Goal: Task Accomplishment & Management: Manage account settings

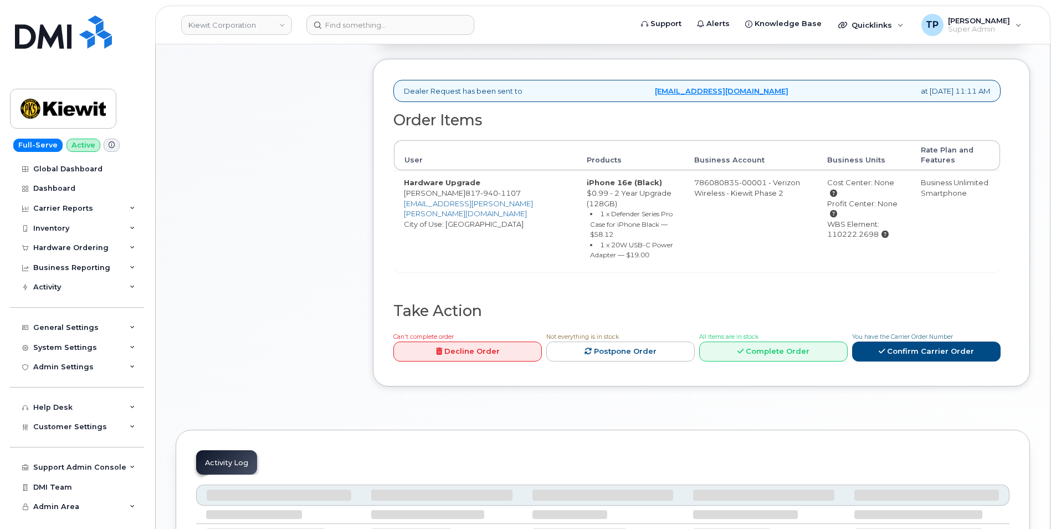
scroll to position [388, 0]
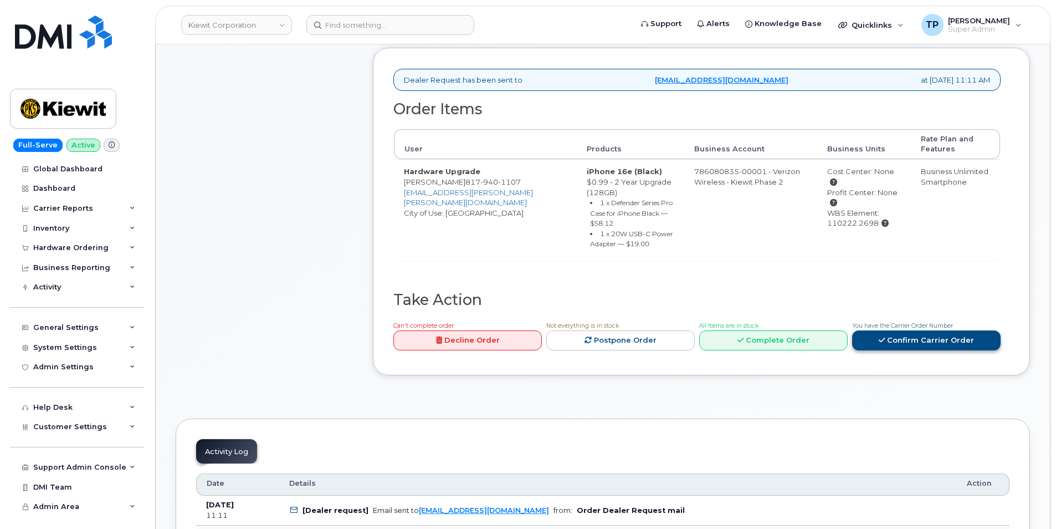
click at [952, 333] on link "Confirm Carrier Order" at bounding box center [926, 340] width 149 height 21
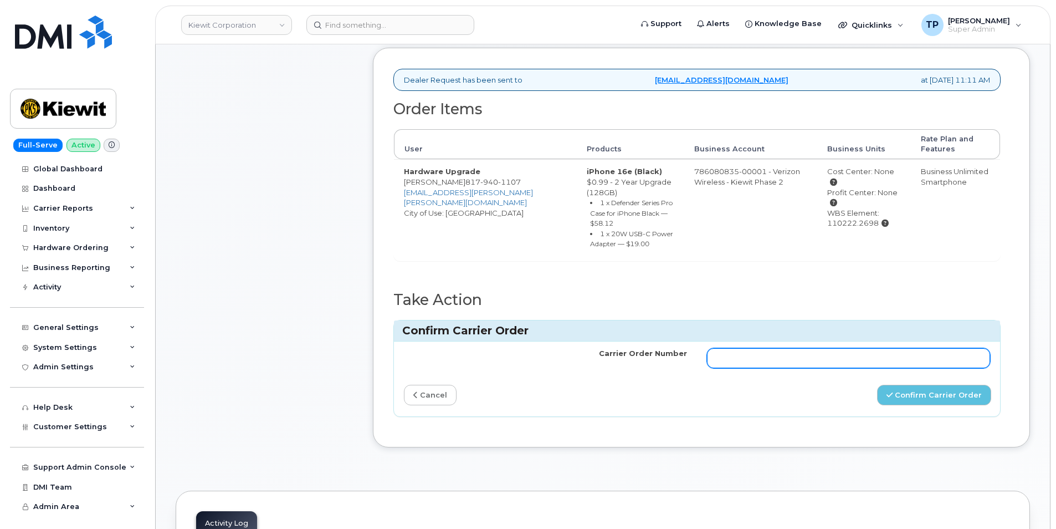
click at [895, 362] on input "Carrier Order Number" at bounding box center [848, 358] width 283 height 20
paste input "MB3000597904823"
type input "MB3000597904823"
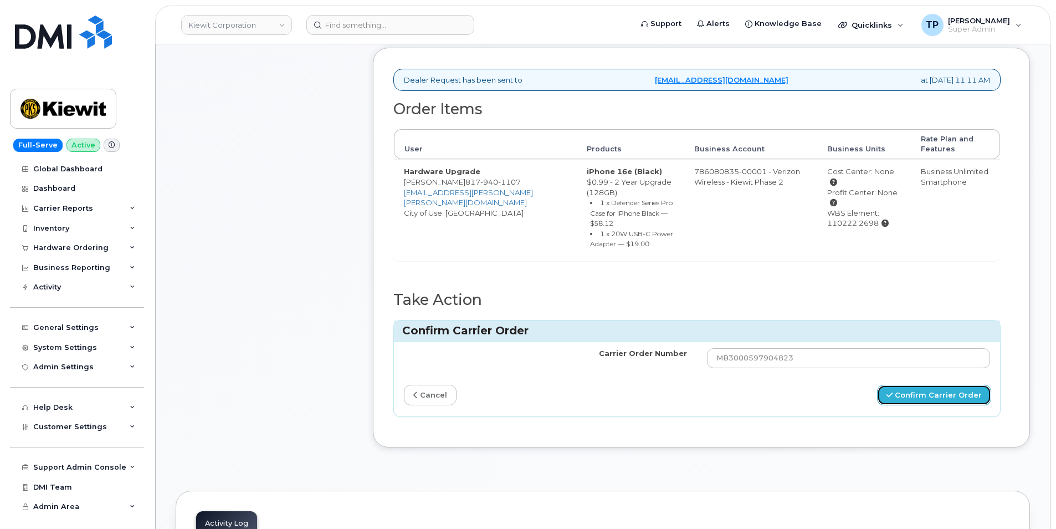
click at [933, 398] on button "Confirm Carrier Order" at bounding box center [934, 395] width 114 height 21
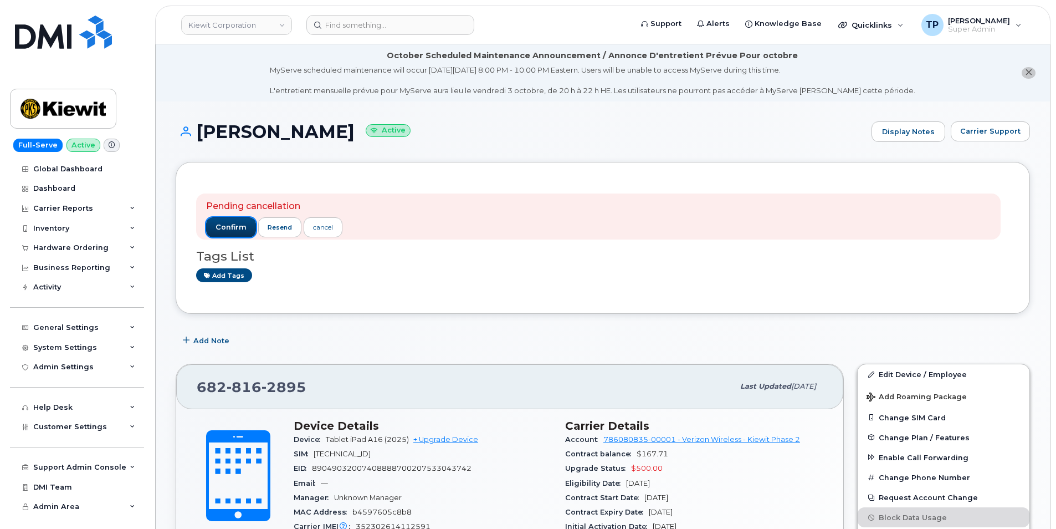
click at [229, 224] on span "confirm" at bounding box center [231, 227] width 31 height 10
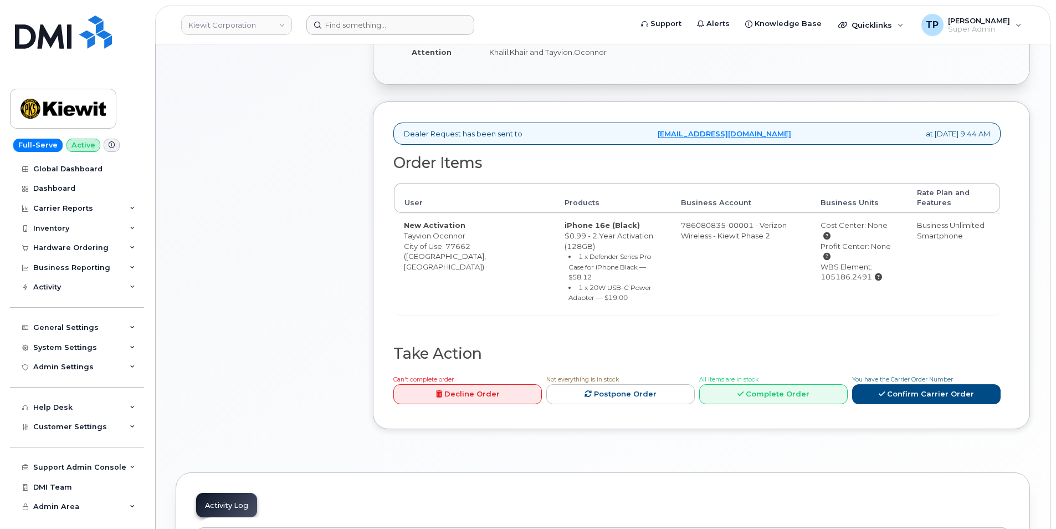
scroll to position [334, 0]
click at [883, 390] on icon at bounding box center [882, 393] width 6 height 7
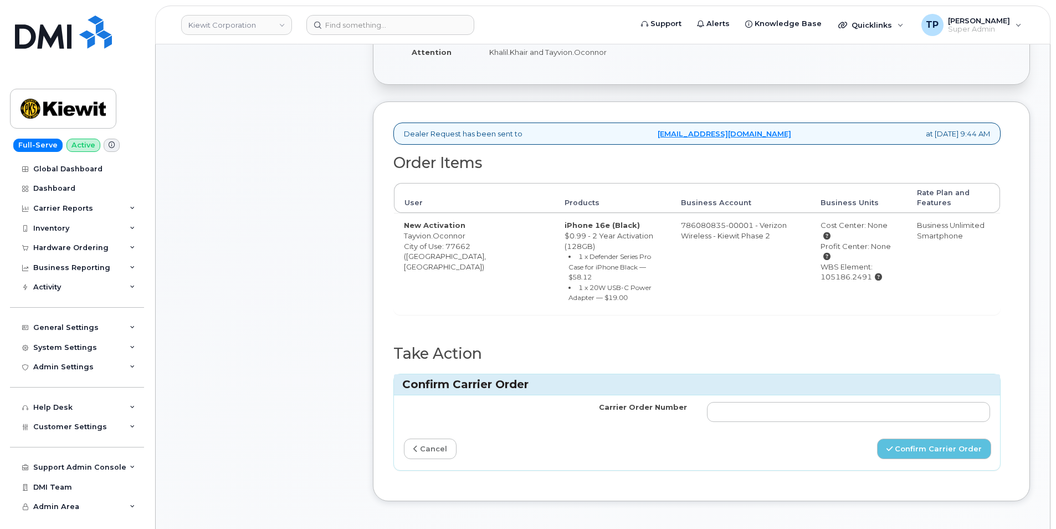
click at [873, 395] on td at bounding box center [848, 411] width 303 height 33
click at [873, 402] on input "Carrier Order Number" at bounding box center [848, 412] width 283 height 20
paste input "MB1000504598061"
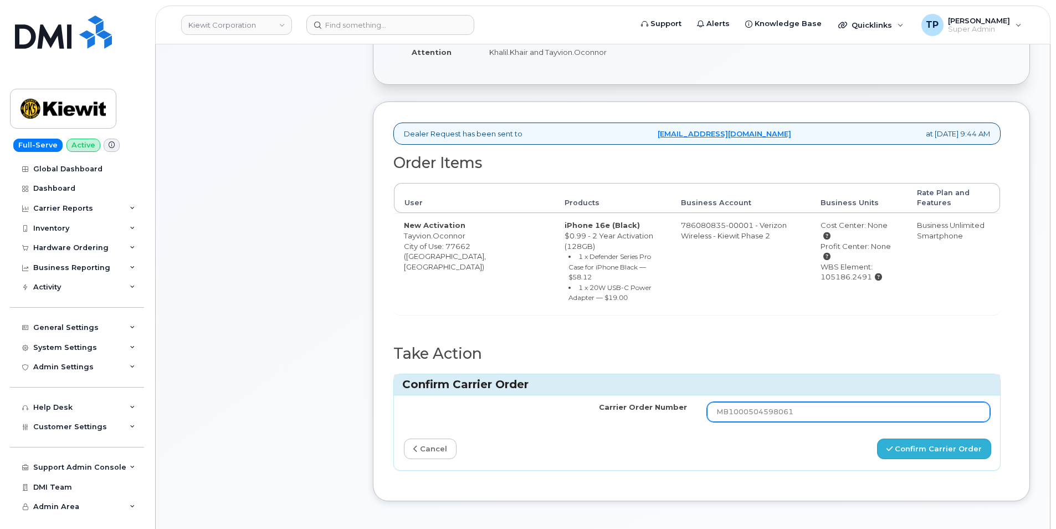
type input "MB1000504598061"
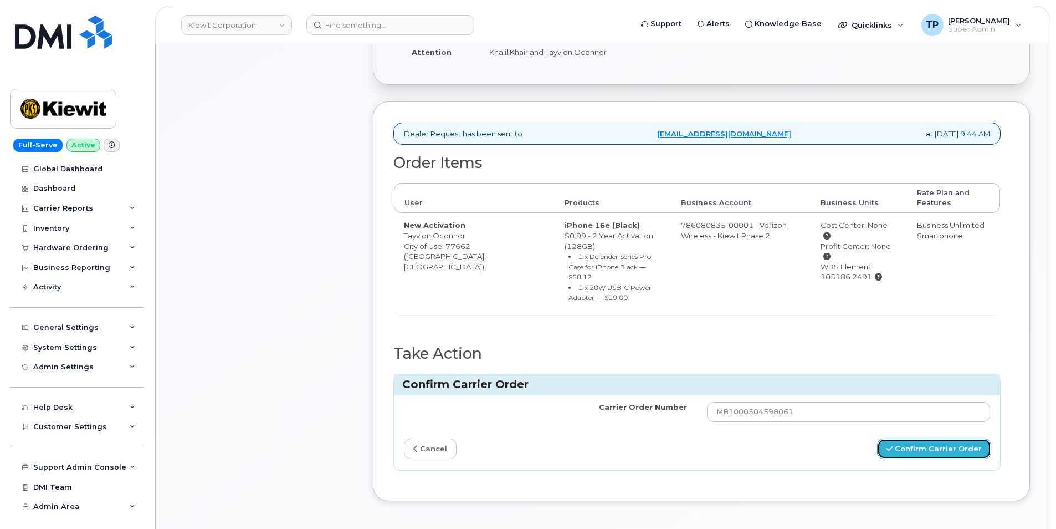
click at [909, 438] on button "Confirm Carrier Order" at bounding box center [934, 448] width 114 height 21
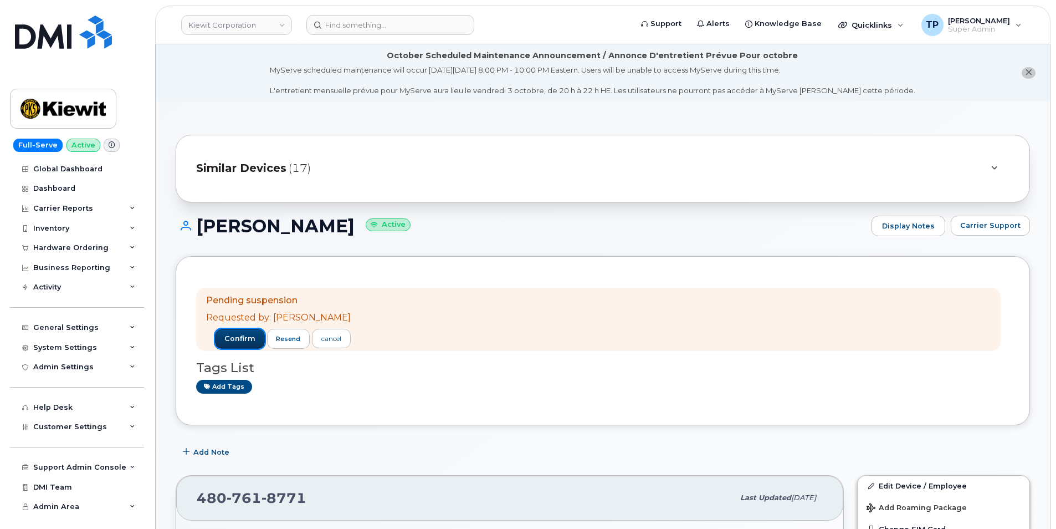
click at [247, 335] on button "confirm" at bounding box center [240, 339] width 50 height 20
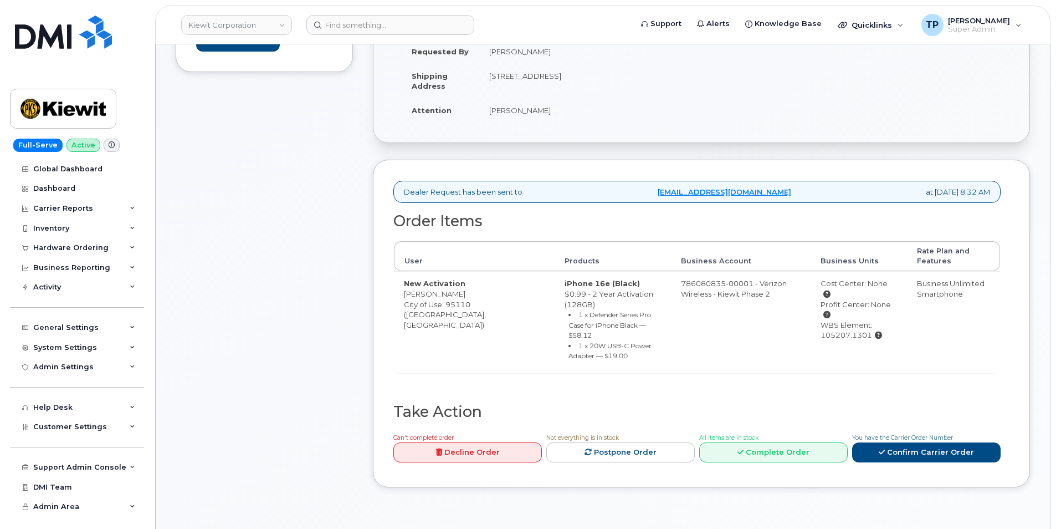
scroll to position [277, 0]
click at [883, 447] on icon at bounding box center [882, 450] width 6 height 7
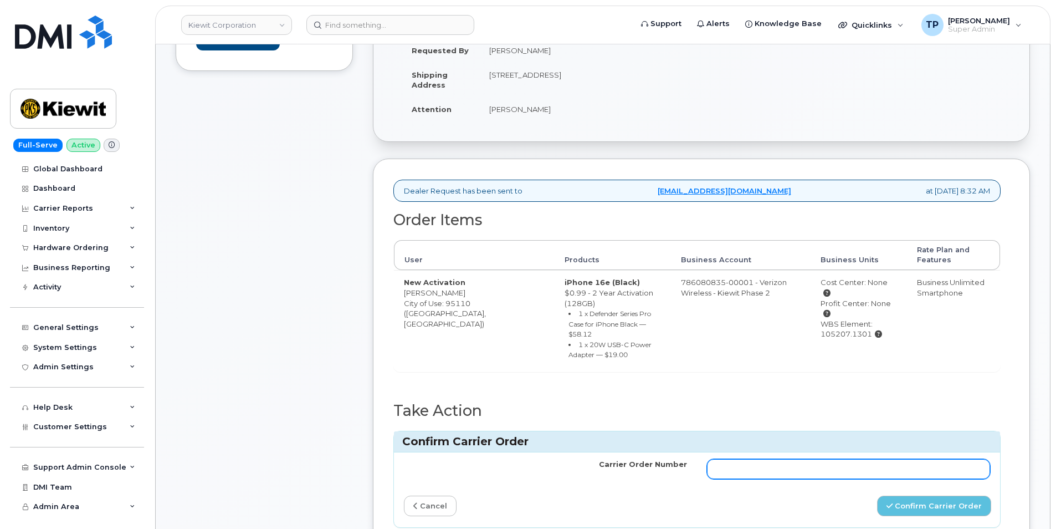
click at [817, 459] on input "Carrier Order Number" at bounding box center [848, 469] width 283 height 20
paste input "MB1000504577324"
type input "MB1000504577324"
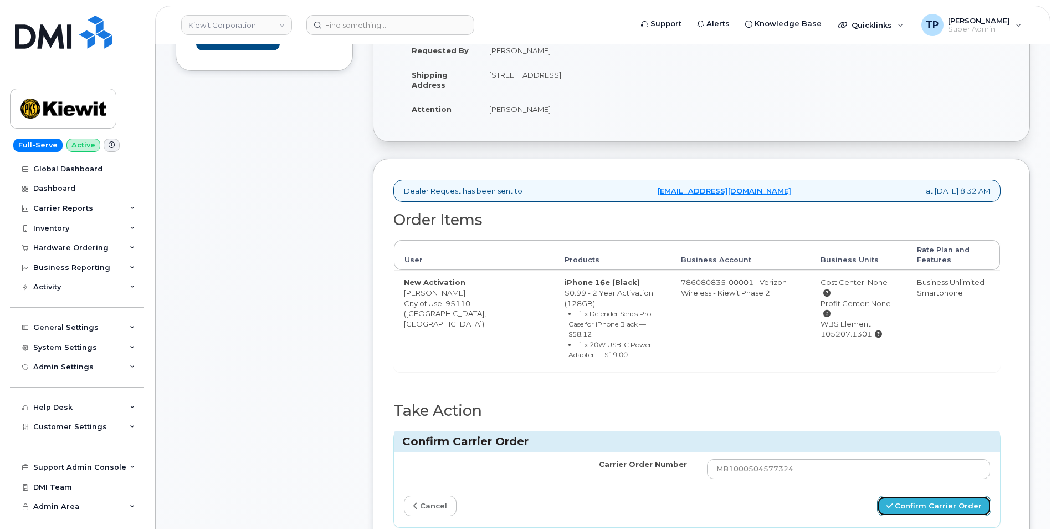
click at [917, 495] on button "Confirm Carrier Order" at bounding box center [934, 505] width 114 height 21
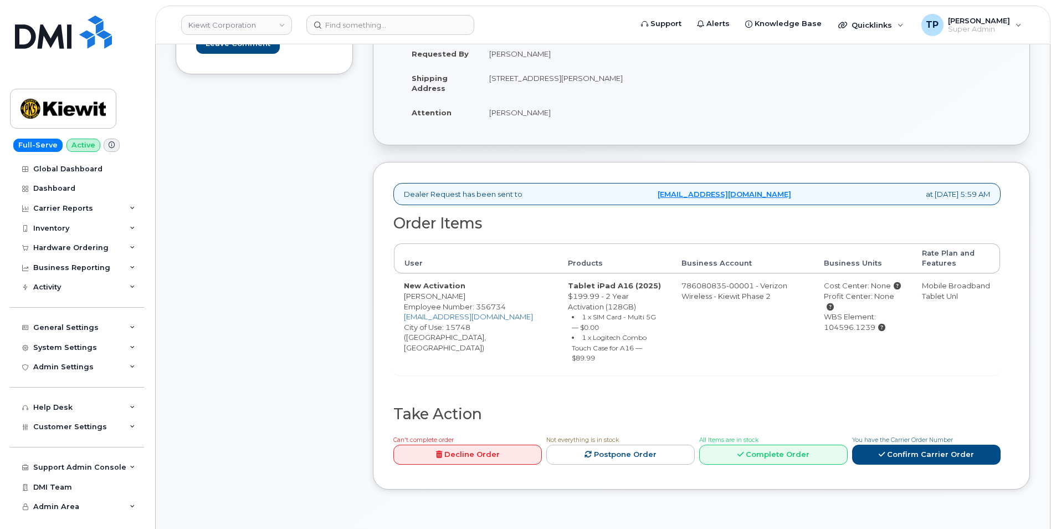
scroll to position [277, 0]
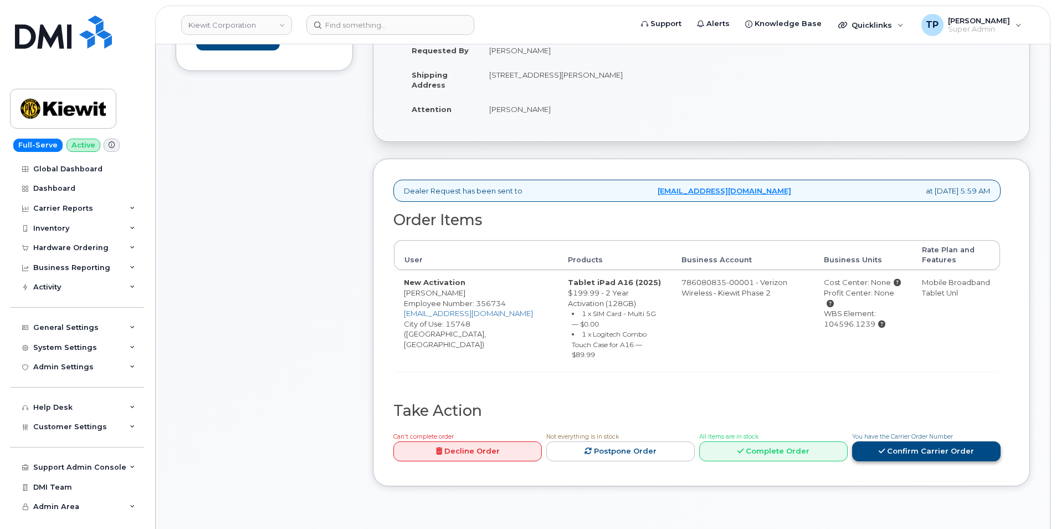
click at [872, 441] on link "Confirm Carrier Order" at bounding box center [926, 451] width 149 height 21
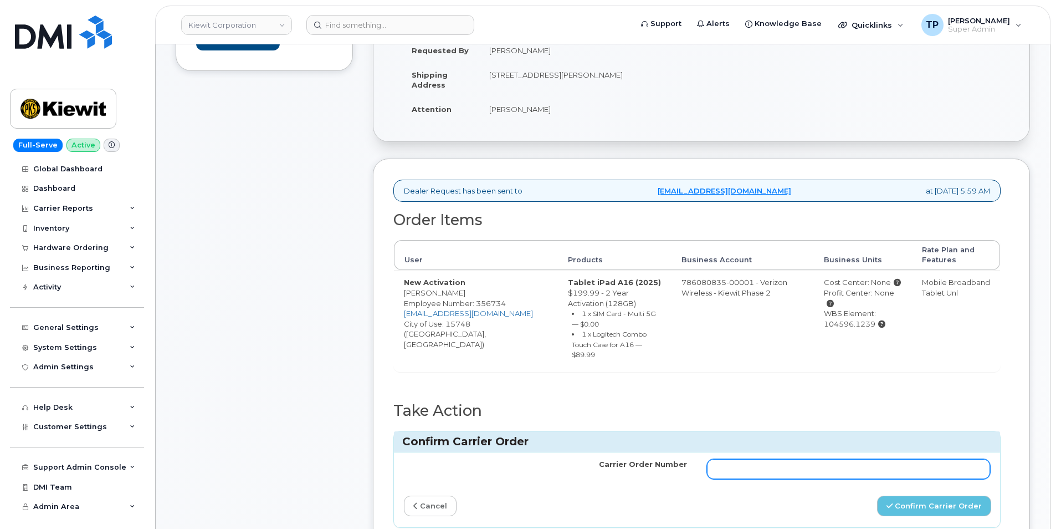
click at [871, 459] on input "Carrier Order Number" at bounding box center [848, 469] width 283 height 20
paste input "MB1000504565369"
type input "MB1000504565369"
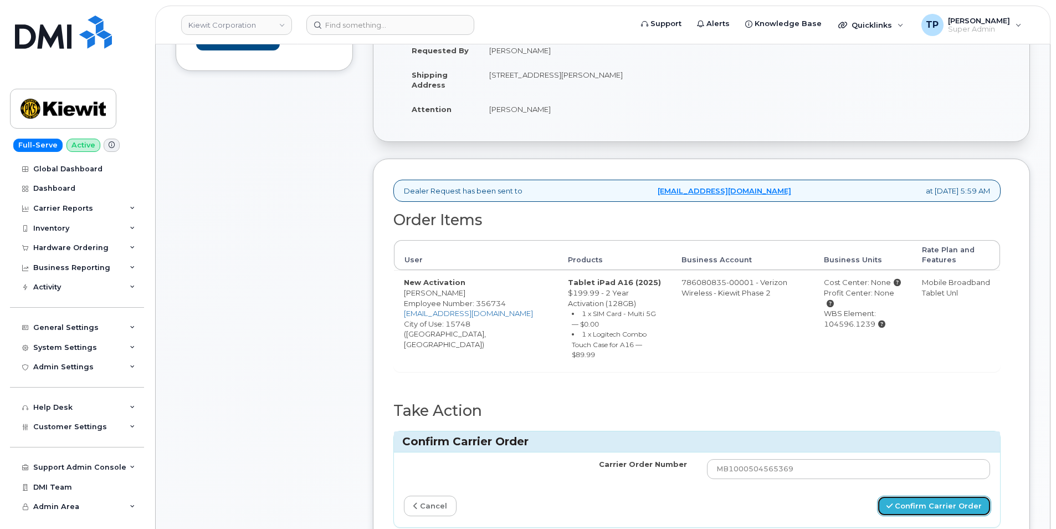
click at [920, 500] on button "Confirm Carrier Order" at bounding box center [934, 505] width 114 height 21
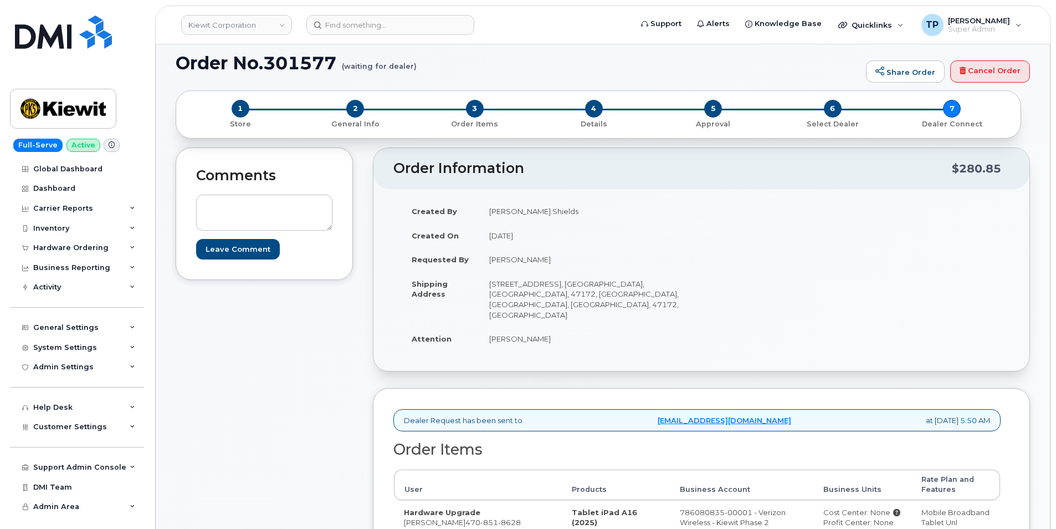
scroll to position [333, 0]
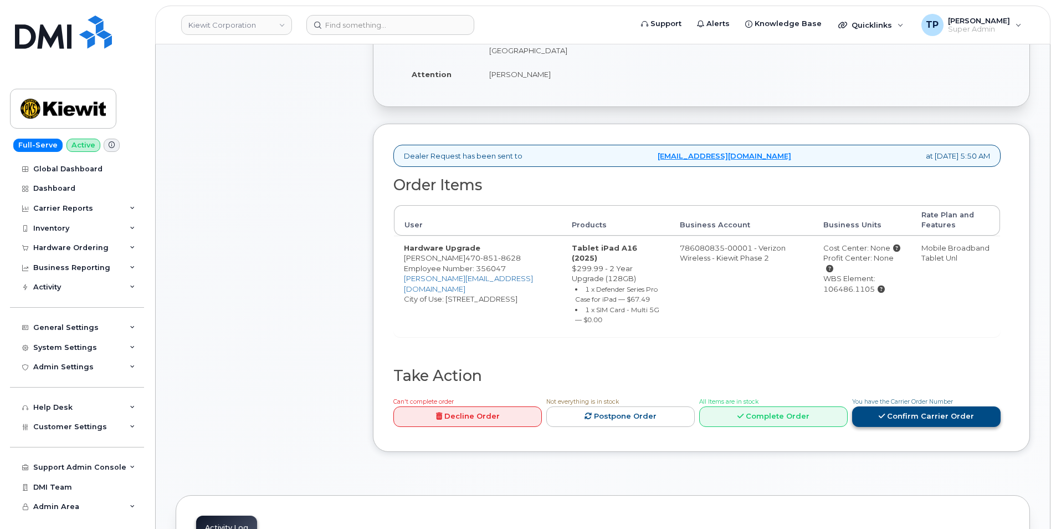
click at [909, 406] on link "Confirm Carrier Order" at bounding box center [926, 416] width 149 height 21
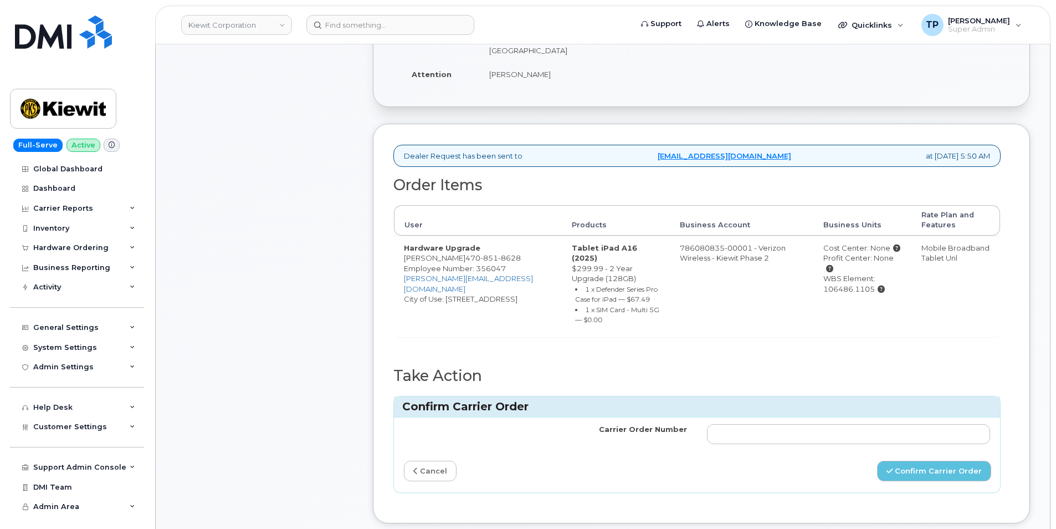
click at [837, 399] on h3 "Confirm Carrier Order" at bounding box center [697, 406] width 590 height 15
click at [848, 424] on input "Carrier Order Number" at bounding box center [848, 434] width 283 height 20
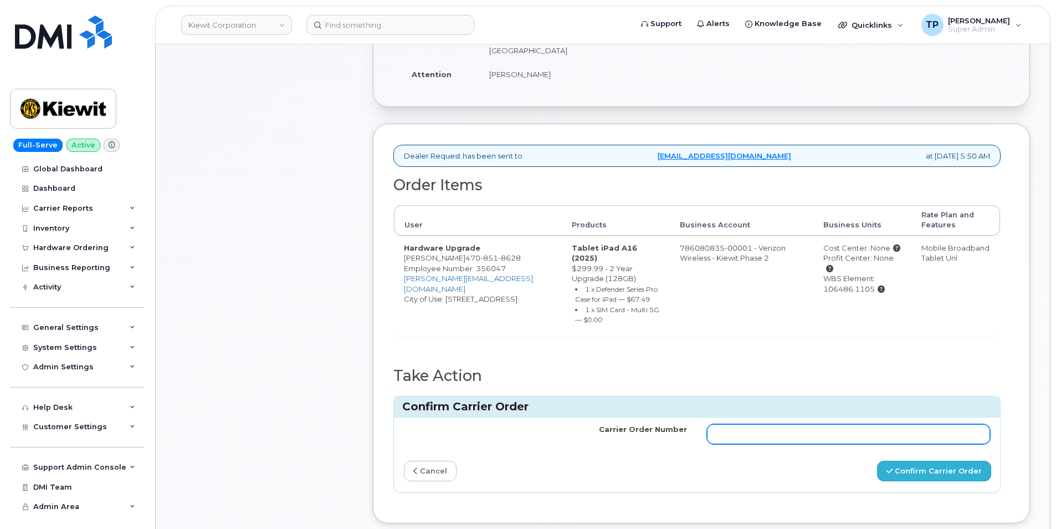
paste input "MB1000504541794"
type input "MB1000504541794"
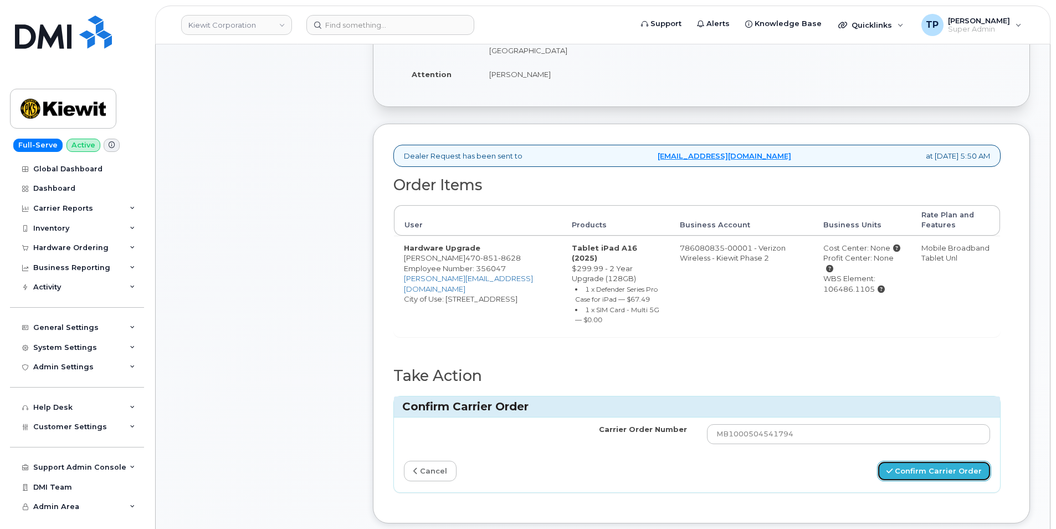
click at [910, 461] on button "Confirm Carrier Order" at bounding box center [934, 471] width 114 height 21
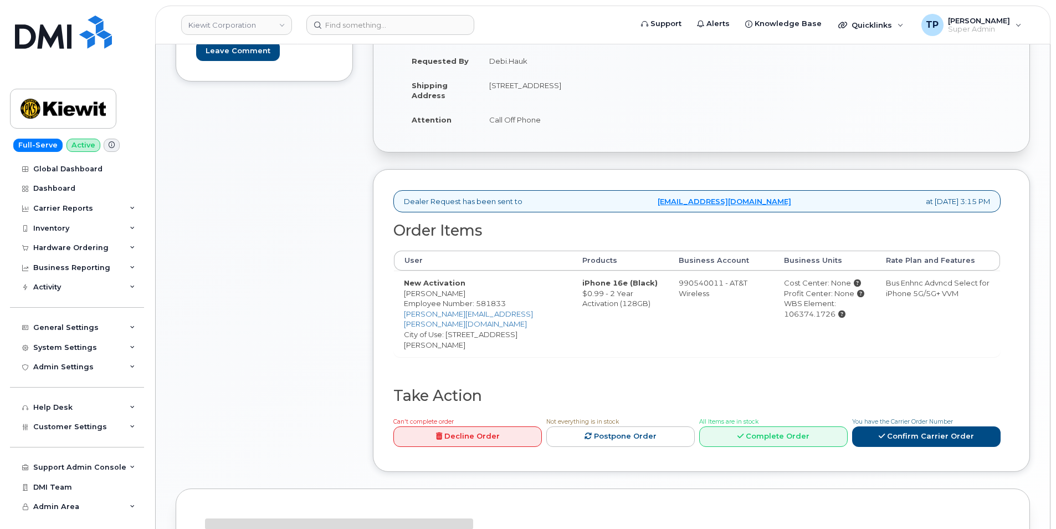
scroll to position [334, 0]
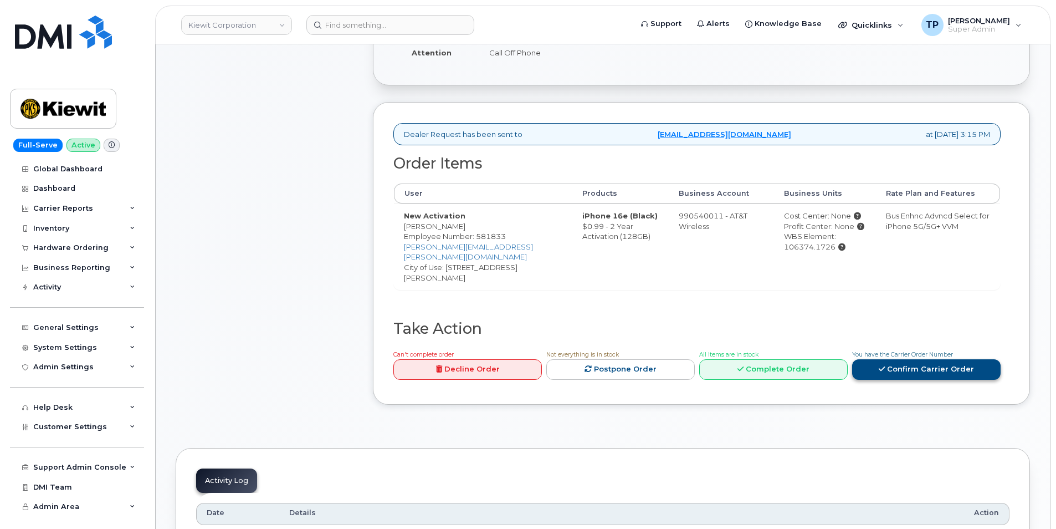
click at [903, 359] on link "Confirm Carrier Order" at bounding box center [926, 369] width 149 height 21
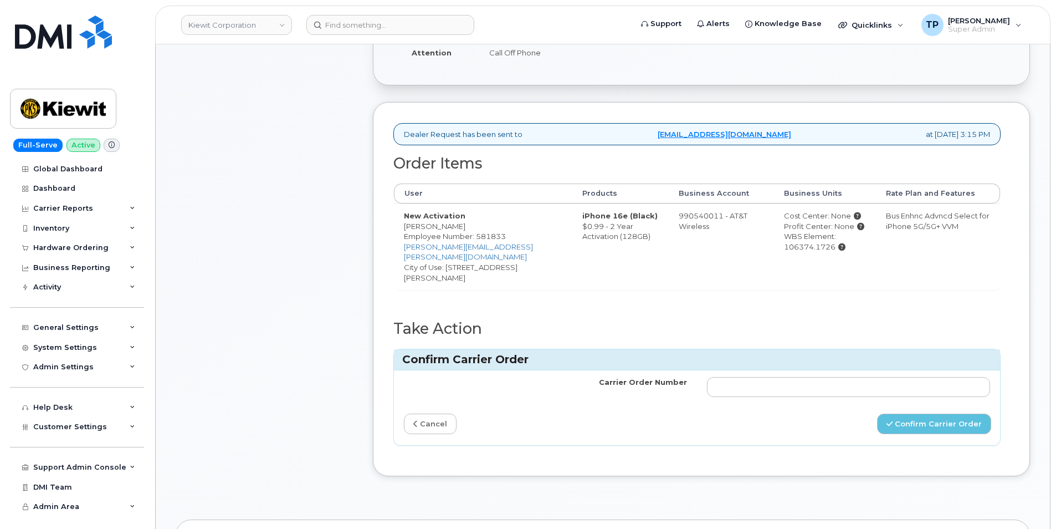
click at [906, 378] on td at bounding box center [848, 386] width 303 height 33
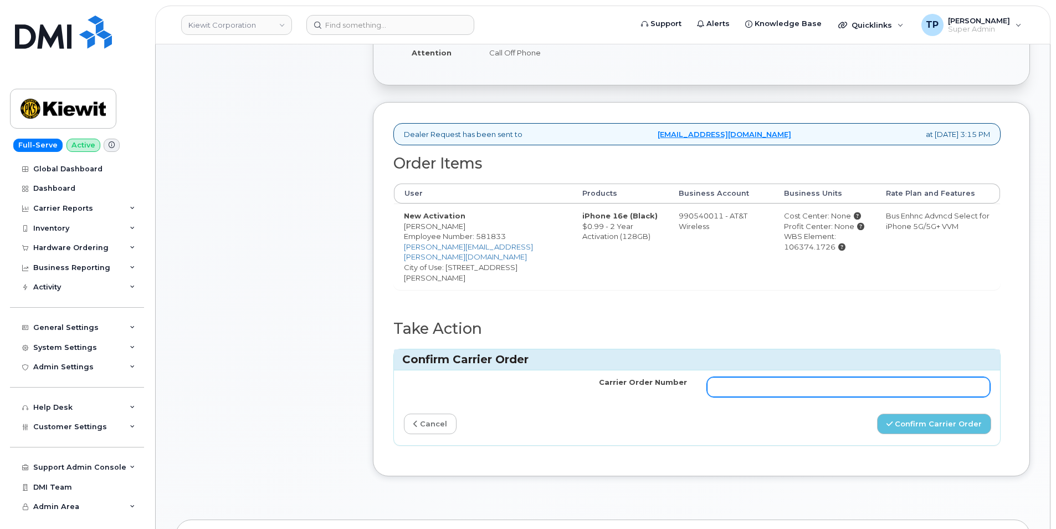
click at [904, 377] on input "Carrier Order Number" at bounding box center [848, 387] width 283 height 20
paste input "10-173354988476638"
type input "10-173354988476638"
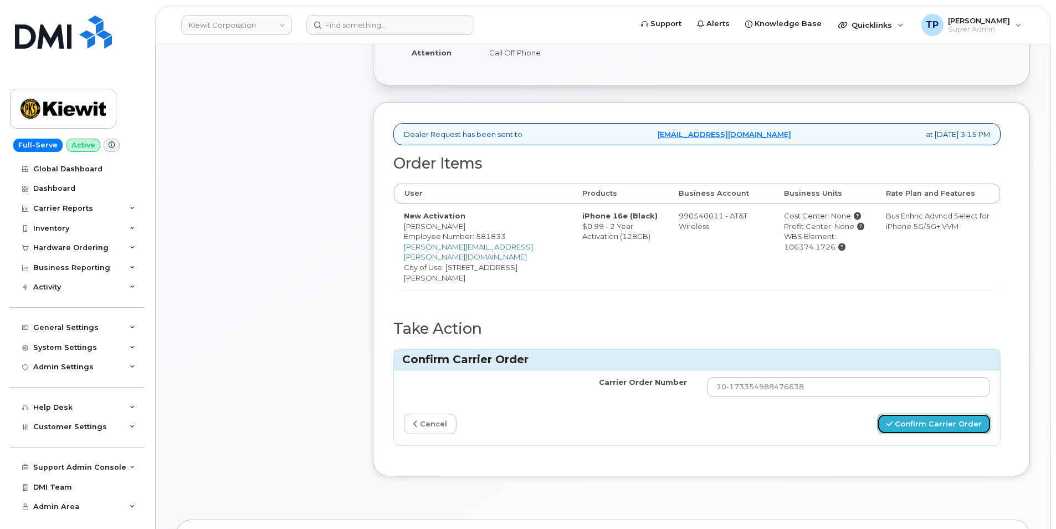
click at [926, 413] on button "Confirm Carrier Order" at bounding box center [934, 423] width 114 height 21
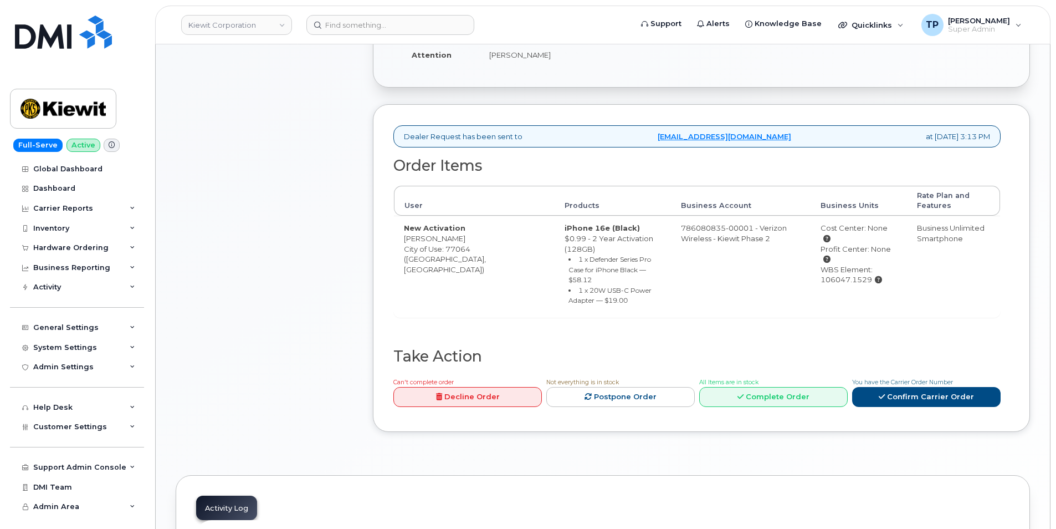
scroll to position [334, 0]
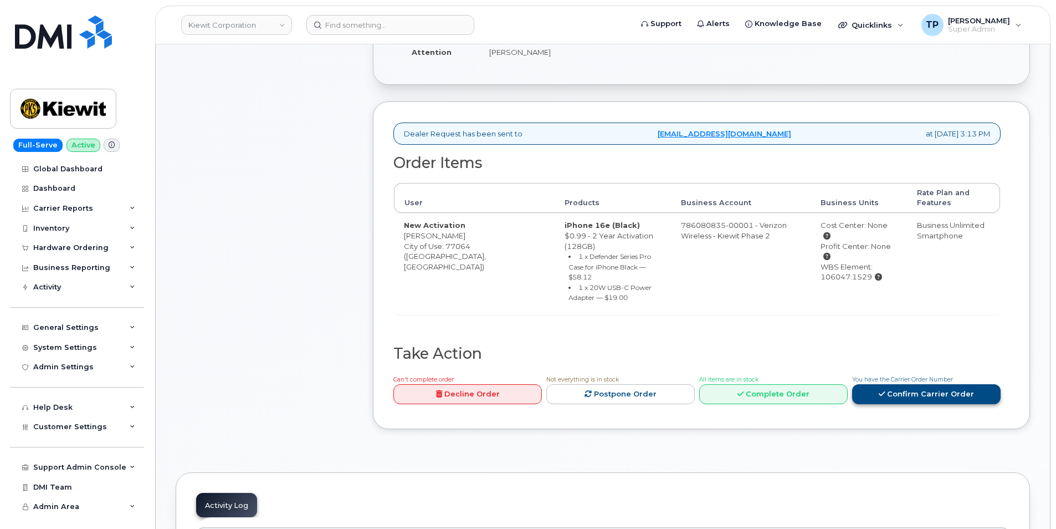
click at [911, 384] on link "Confirm Carrier Order" at bounding box center [926, 394] width 149 height 21
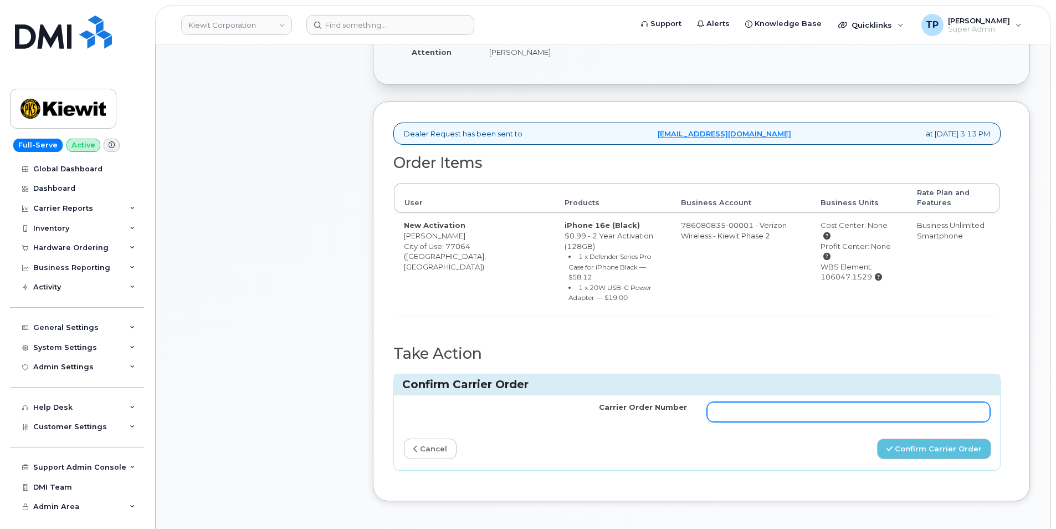
click at [887, 402] on input "Carrier Order Number" at bounding box center [848, 412] width 283 height 20
paste input "MB3000597722336"
type input "MB3000597722336"
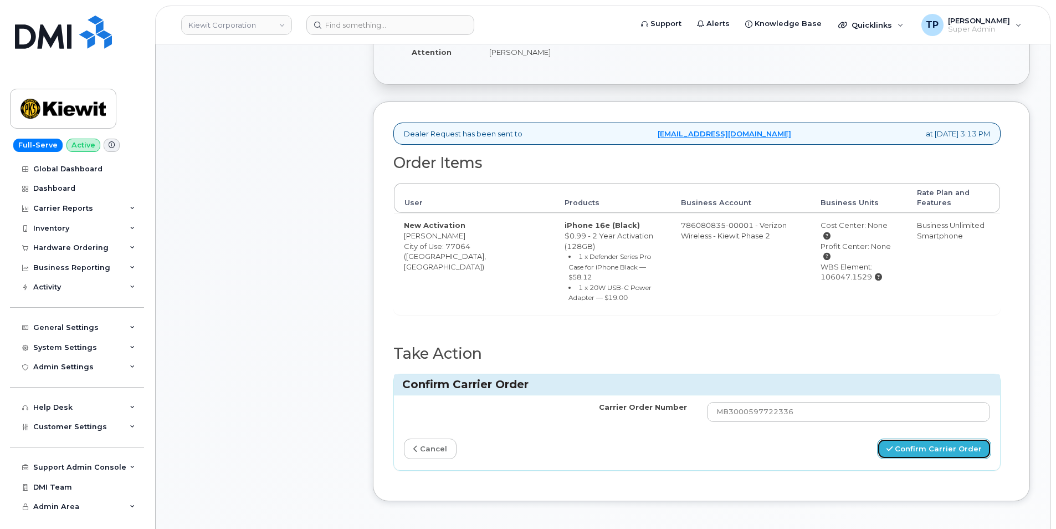
click at [905, 438] on button "Confirm Carrier Order" at bounding box center [934, 448] width 114 height 21
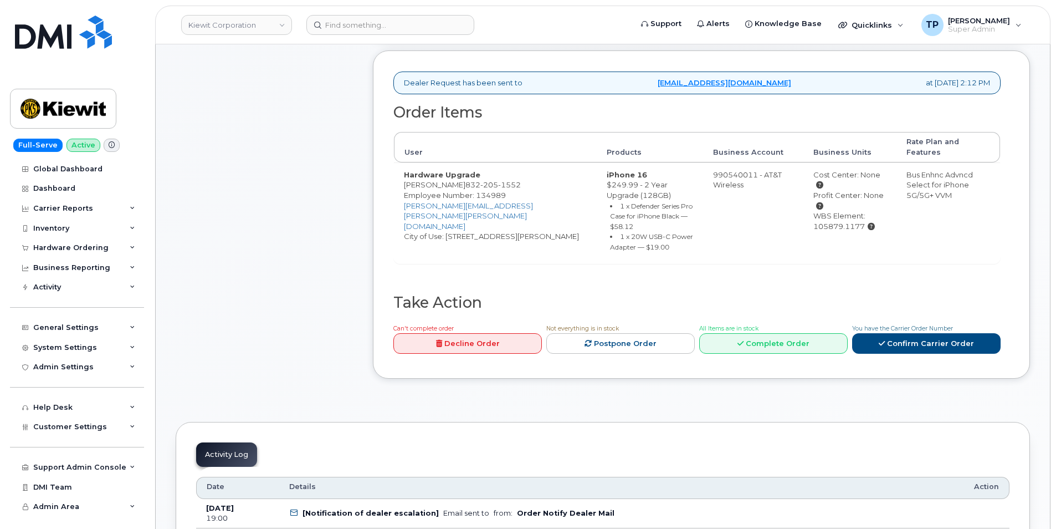
scroll to position [388, 0]
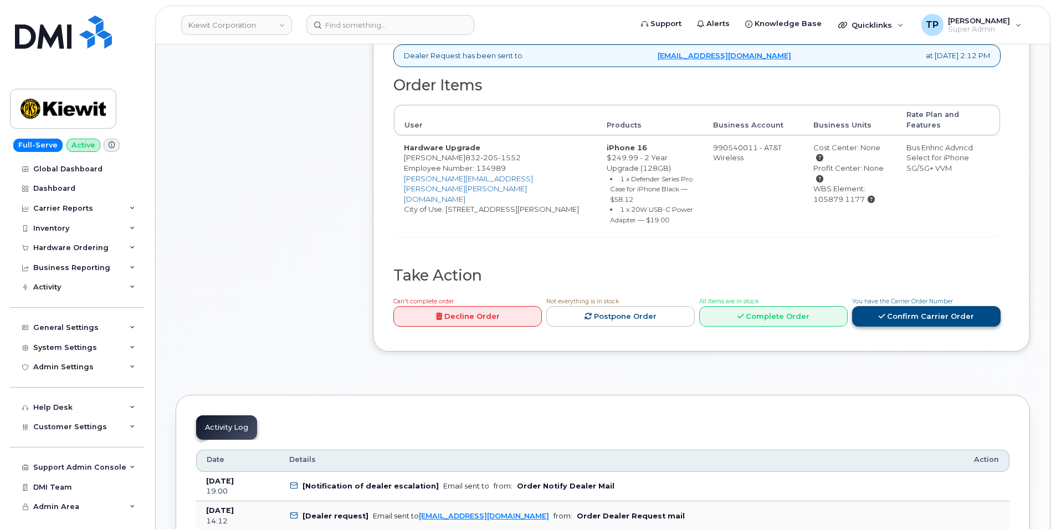
click at [890, 306] on link "Confirm Carrier Order" at bounding box center [926, 316] width 149 height 21
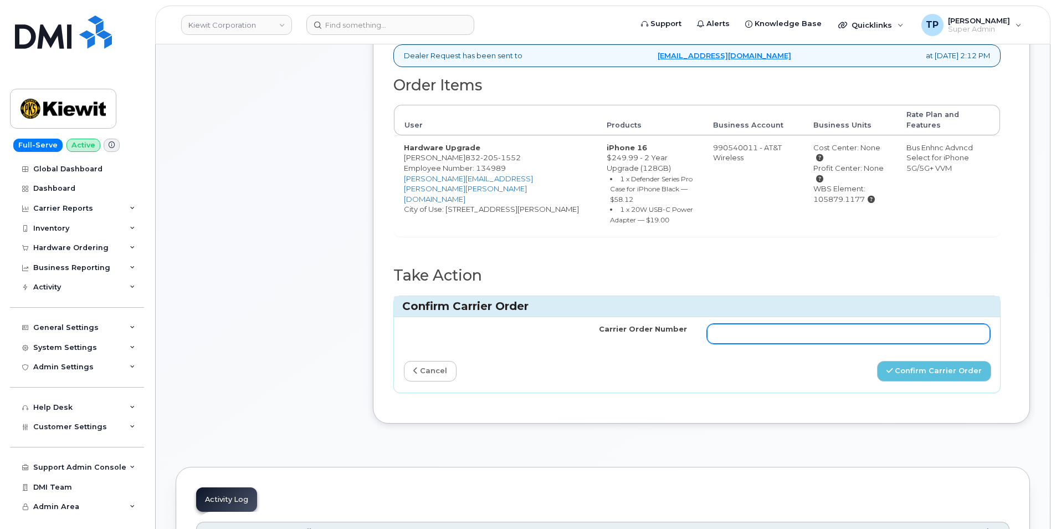
click at [857, 324] on input "Carrier Order Number" at bounding box center [848, 334] width 283 height 20
paste input "10-173354902694996"
type input "10-173354902694996"
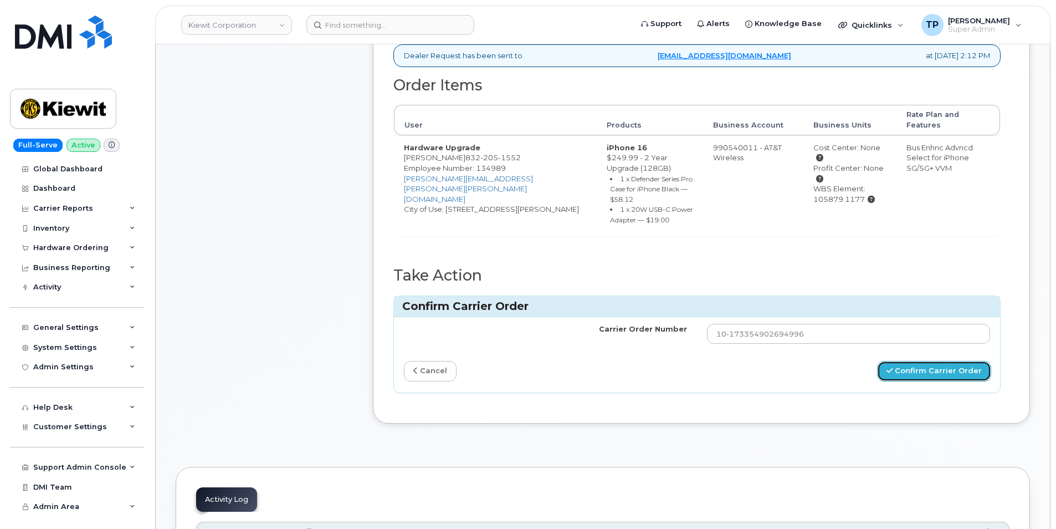
click at [898, 361] on button "Confirm Carrier Order" at bounding box center [934, 371] width 114 height 21
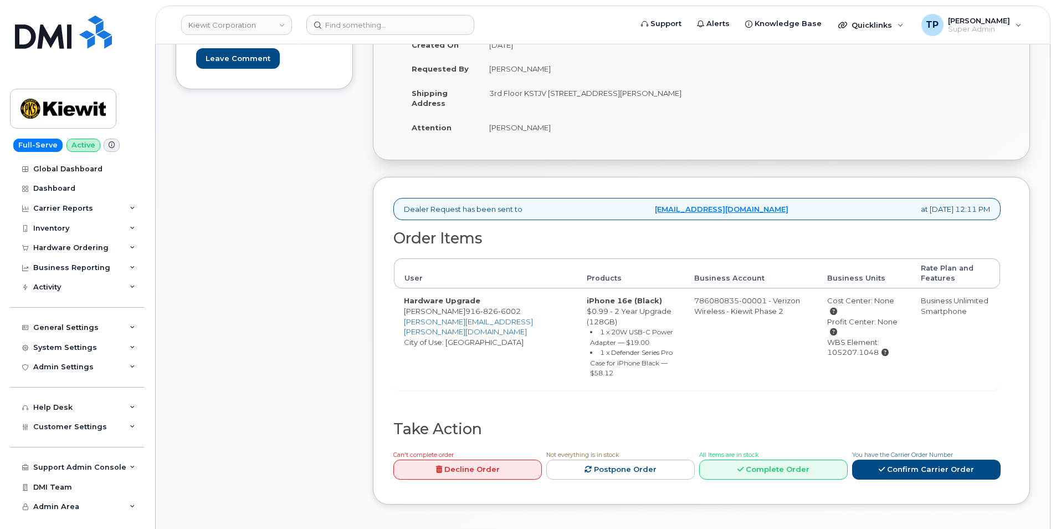
scroll to position [279, 0]
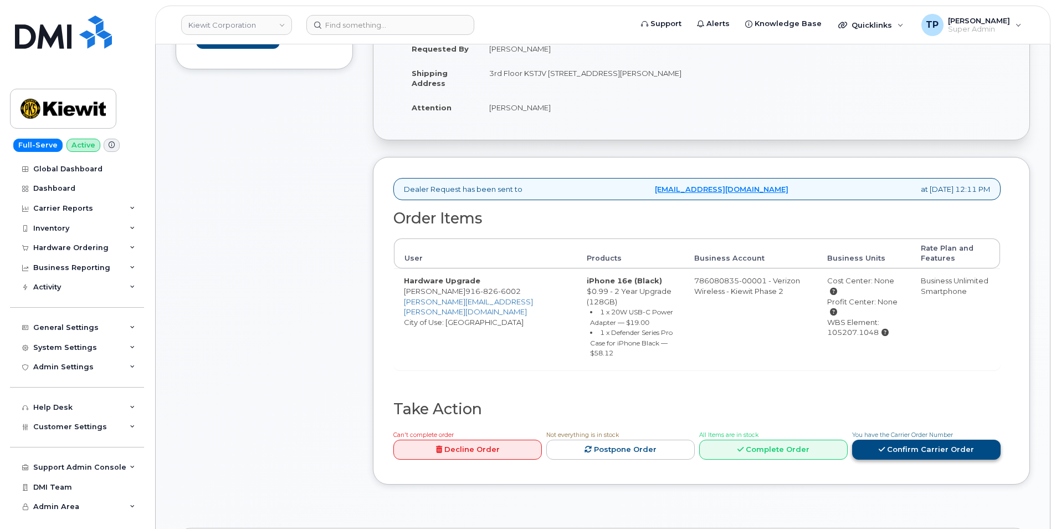
click at [902, 453] on link "Confirm Carrier Order" at bounding box center [926, 450] width 149 height 21
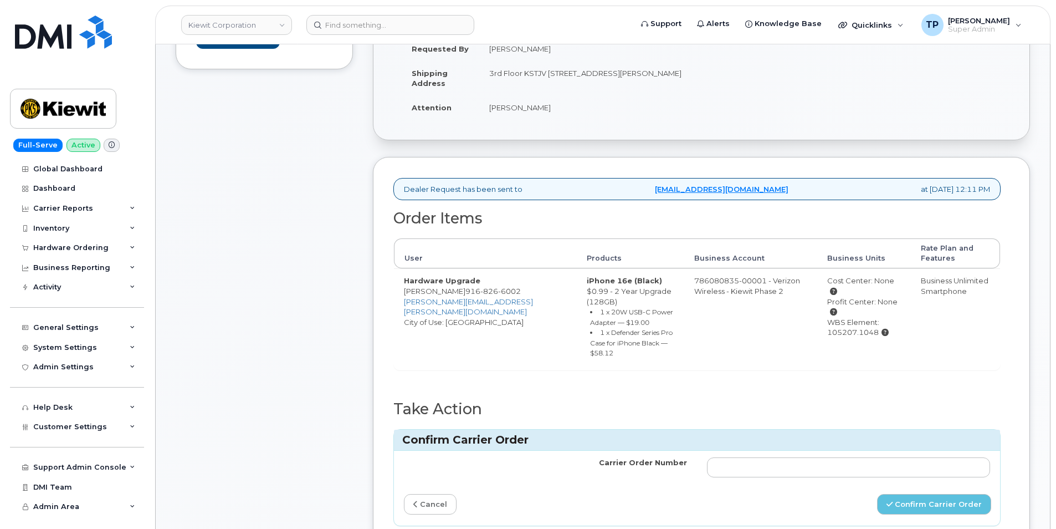
click at [834, 489] on div "Carrier Order Number cancel Confirm Carrier Order" at bounding box center [697, 488] width 606 height 75
click at [834, 488] on div "Carrier Order Number cancel Confirm Carrier Order" at bounding box center [697, 488] width 606 height 75
click at [837, 476] on input "Carrier Order Number" at bounding box center [848, 467] width 283 height 20
paste input "MB1000504565369"
drag, startPoint x: 835, startPoint y: 465, endPoint x: 221, endPoint y: 393, distance: 617.7
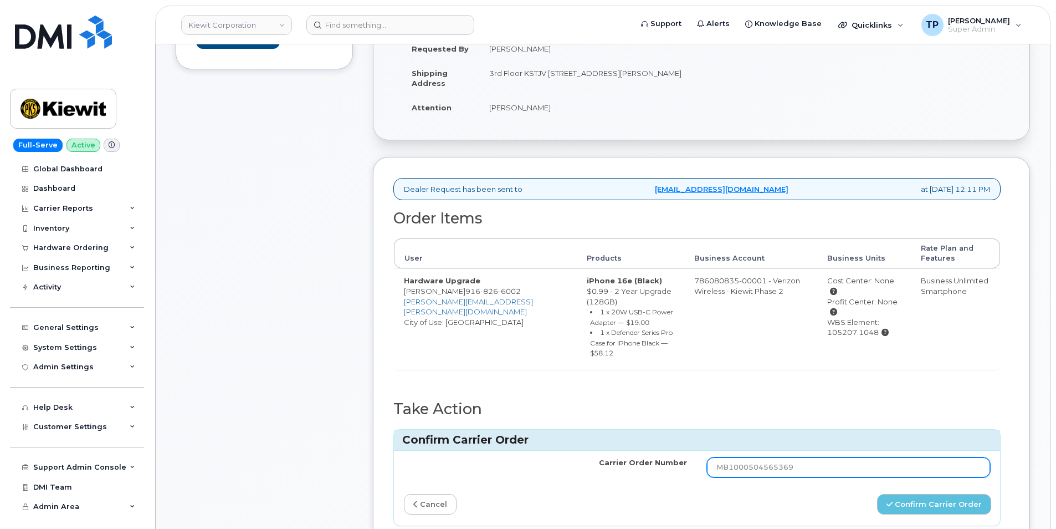
click at [185, 386] on div "Comments Leave Comment Order Information $82.02 Created By Gabriel Rains Create…" at bounding box center [603, 255] width 855 height 636
paste input "3000597663592"
type input "MB3000597663592"
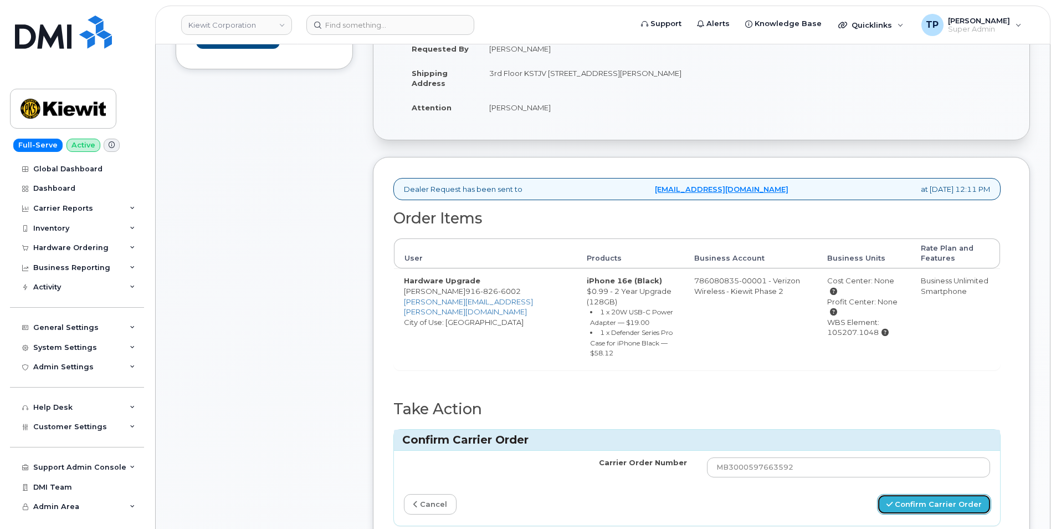
click at [922, 505] on button "Confirm Carrier Order" at bounding box center [934, 504] width 114 height 21
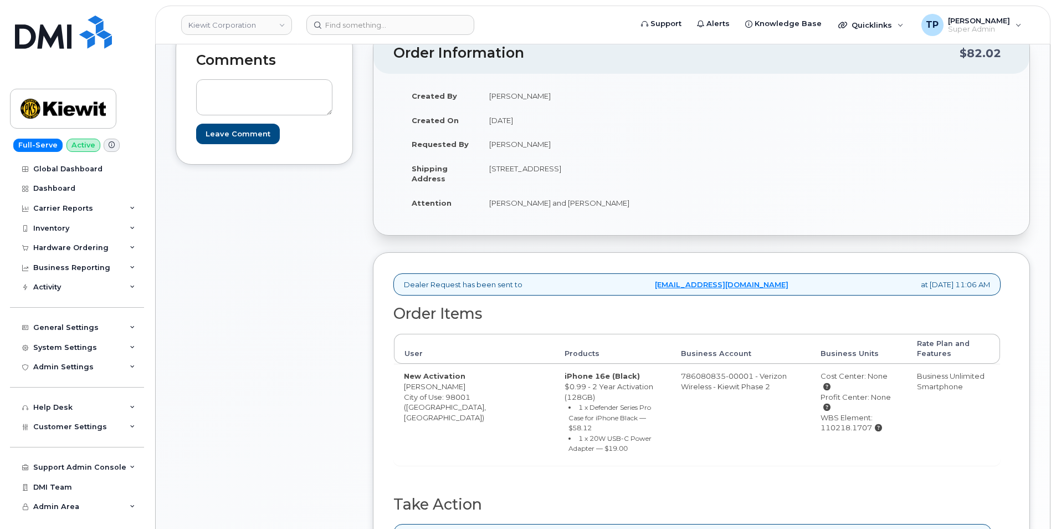
scroll to position [388, 0]
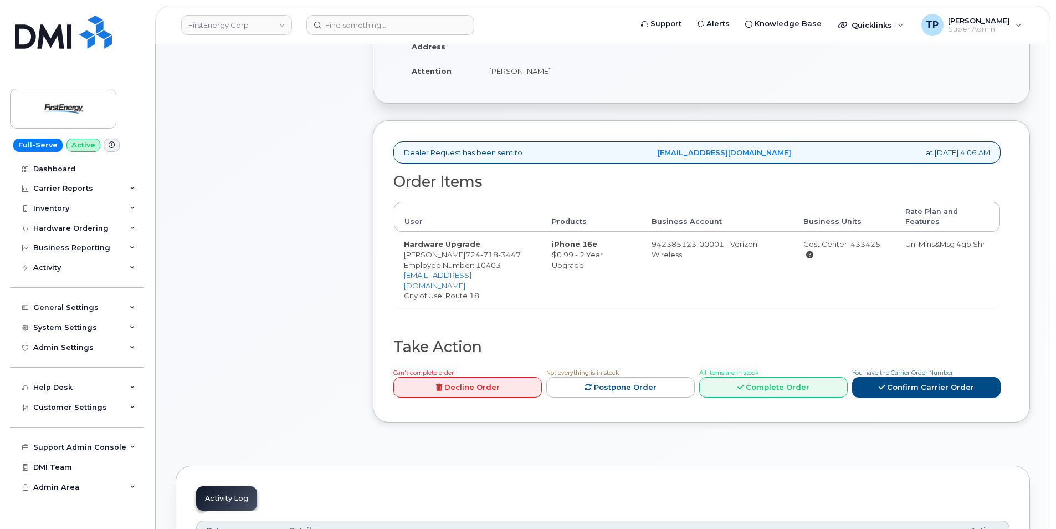
scroll to position [333, 0]
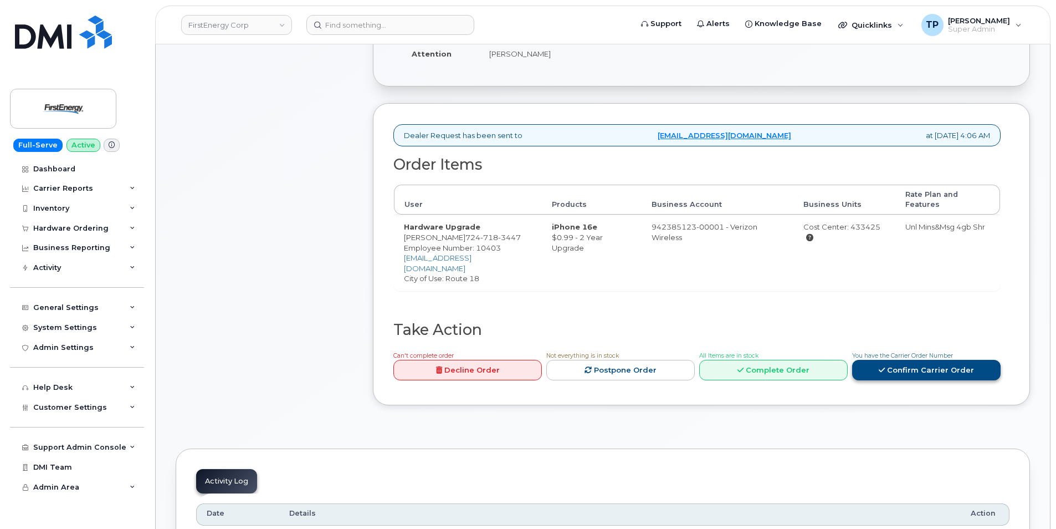
click at [908, 364] on link "Confirm Carrier Order" at bounding box center [926, 370] width 149 height 21
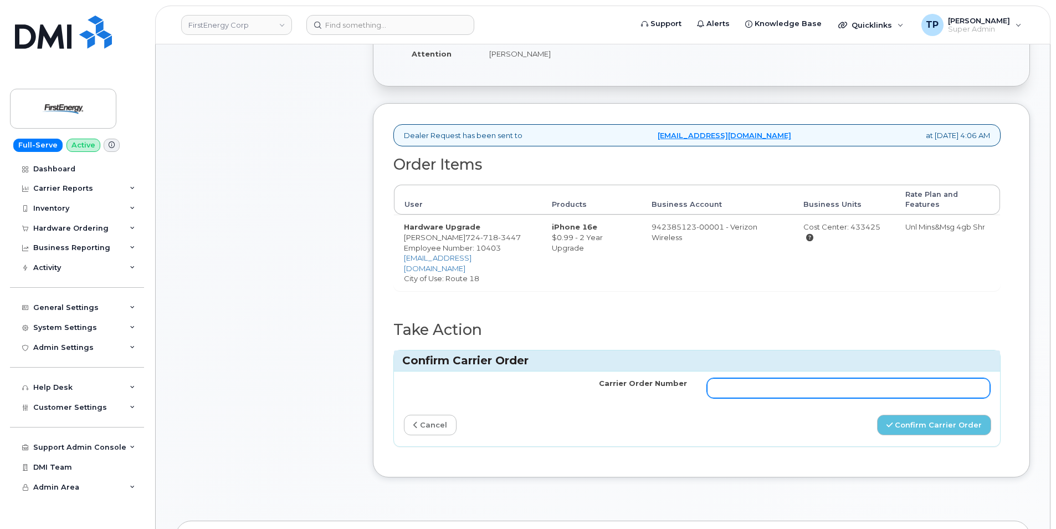
click at [899, 396] on input "Carrier Order Number" at bounding box center [848, 388] width 283 height 20
paste input "MB1000504551463"
type input "MB1000504551463"
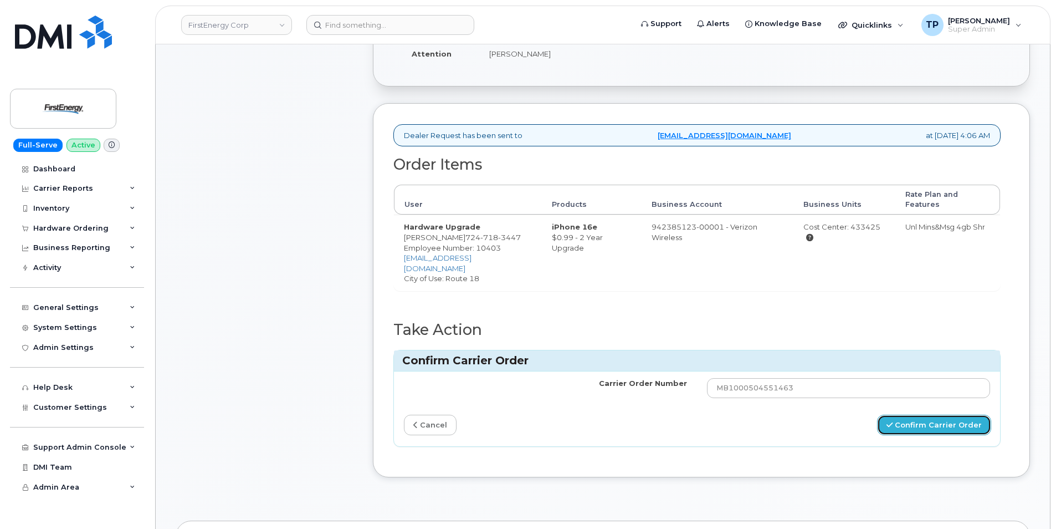
click at [918, 428] on button "Confirm Carrier Order" at bounding box center [934, 425] width 114 height 21
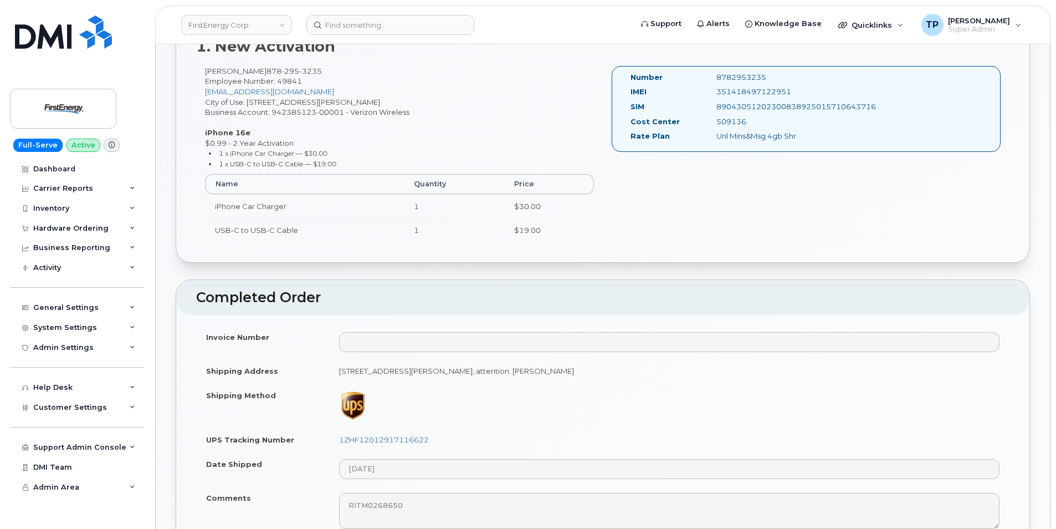
scroll to position [610, 0]
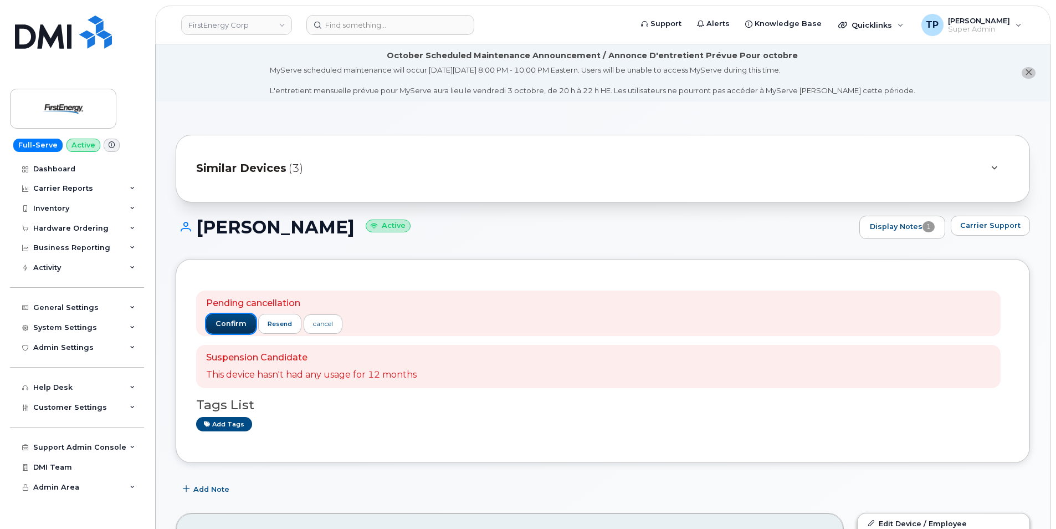
click at [240, 321] on span "confirm" at bounding box center [231, 324] width 31 height 10
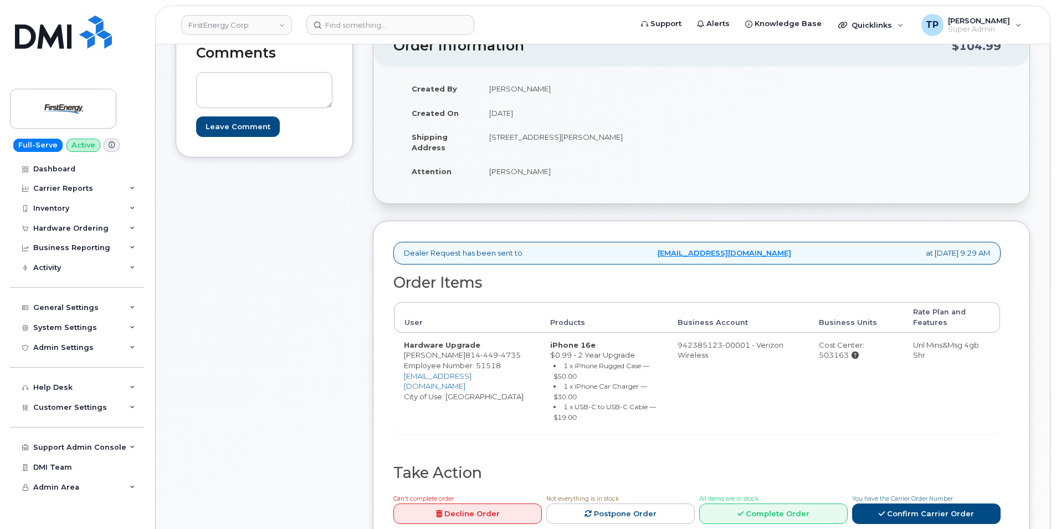
scroll to position [277, 0]
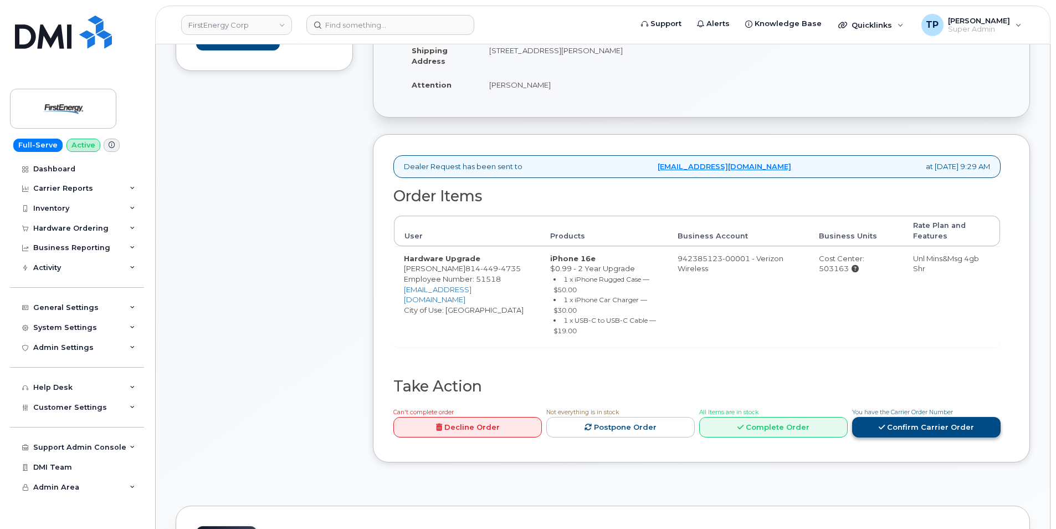
click at [890, 428] on link "Confirm Carrier Order" at bounding box center [926, 427] width 149 height 21
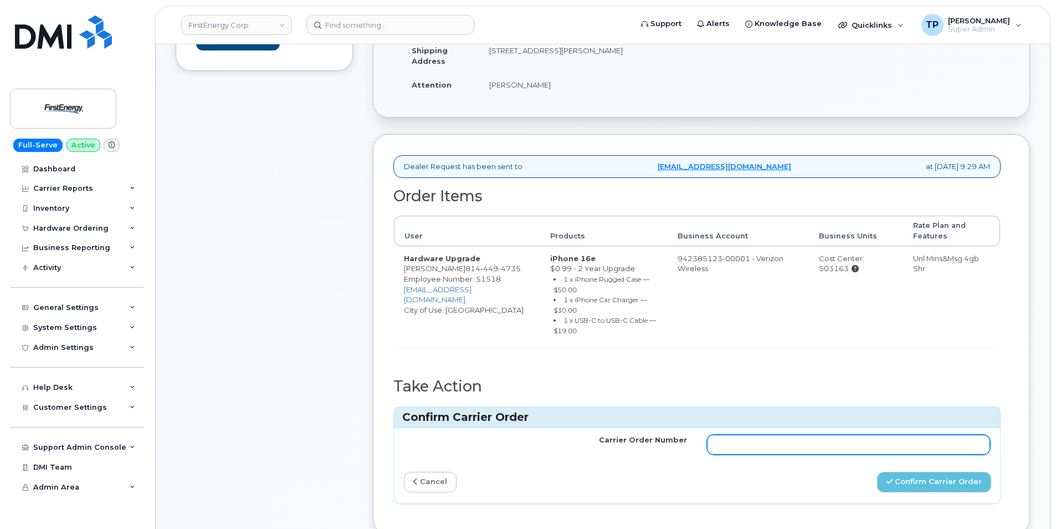
click at [829, 439] on input "Carrier Order Number" at bounding box center [848, 445] width 283 height 20
paste input "MB3000597931006"
type input "MB3000597931006"
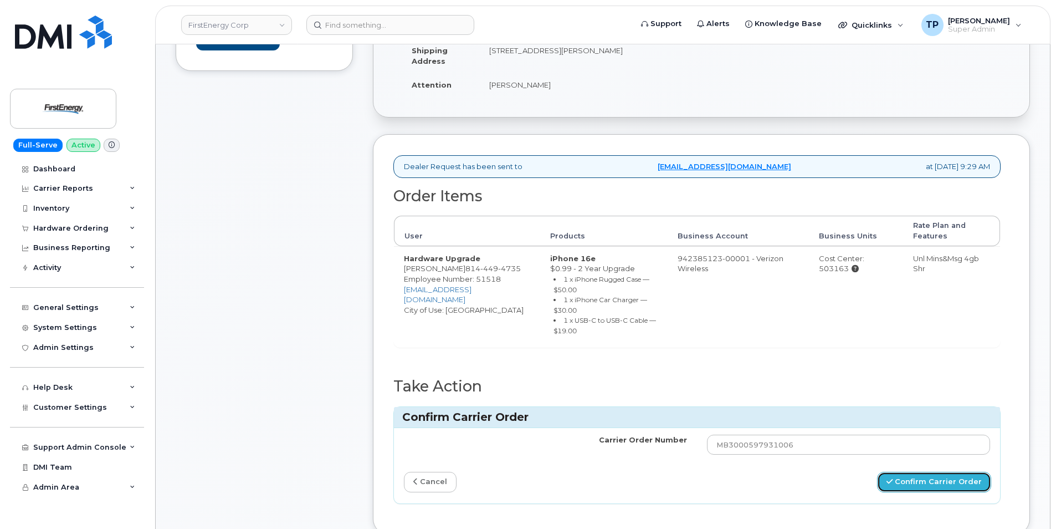
click at [934, 477] on button "Confirm Carrier Order" at bounding box center [934, 482] width 114 height 21
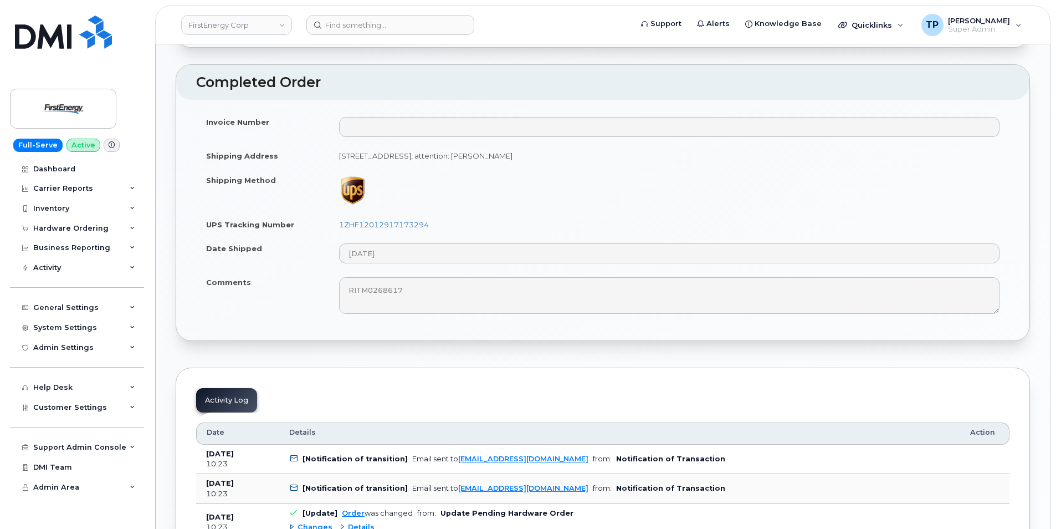
scroll to position [665, 0]
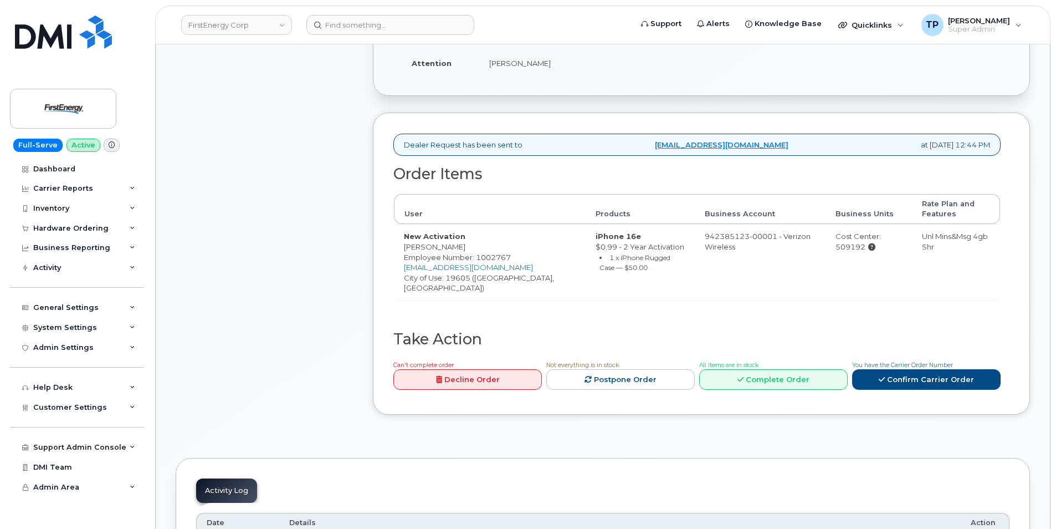
scroll to position [333, 0]
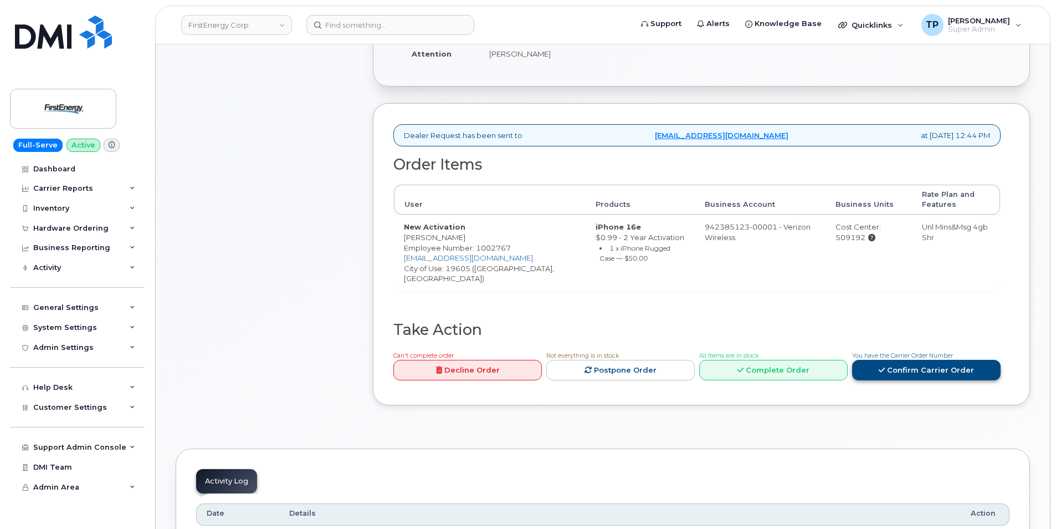
click at [936, 373] on link "Confirm Carrier Order" at bounding box center [926, 370] width 149 height 21
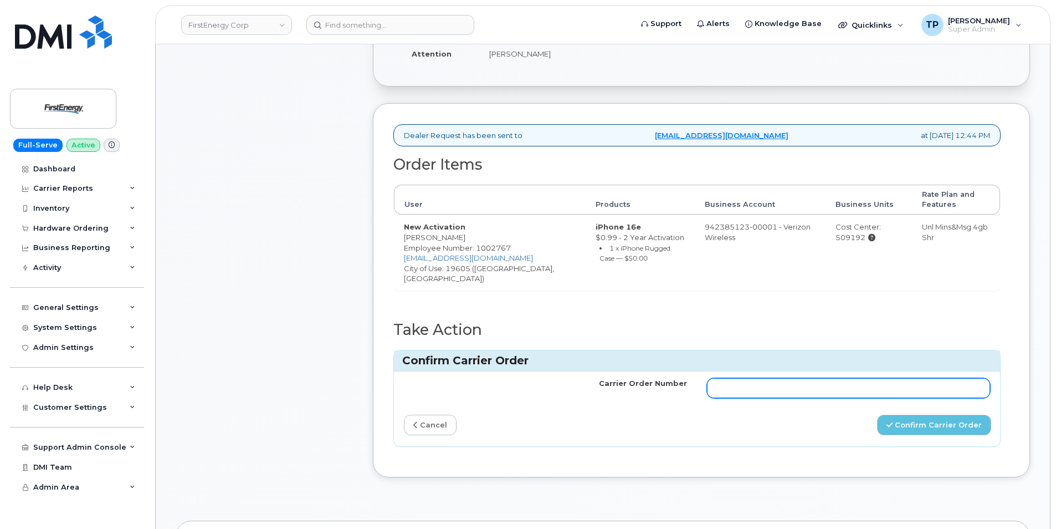
drag, startPoint x: 863, startPoint y: 397, endPoint x: 865, endPoint y: 387, distance: 10.1
click at [863, 394] on input "Carrier Order Number" at bounding box center [848, 388] width 283 height 20
paste input "MB3000597927471"
type input "MB3000597927471"
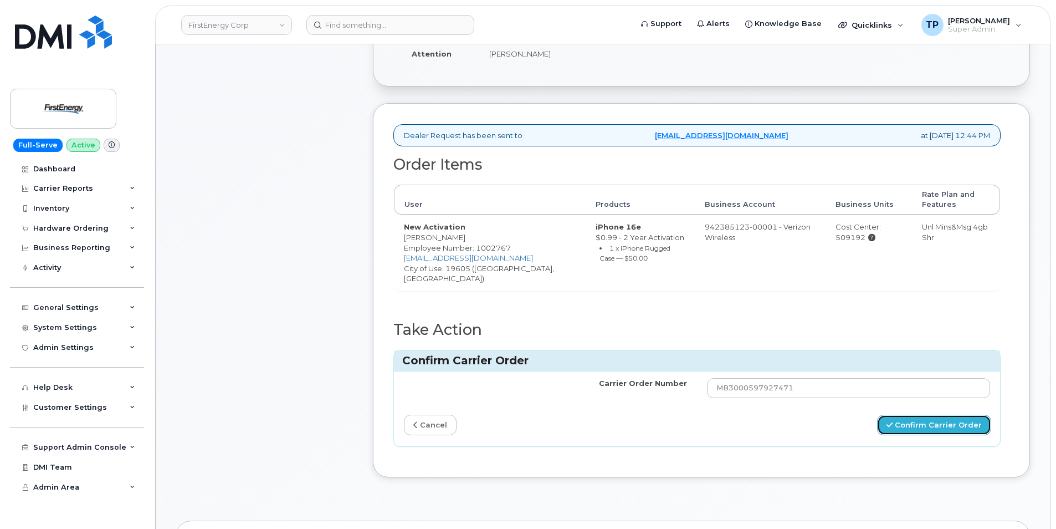
click at [942, 430] on button "Confirm Carrier Order" at bounding box center [934, 425] width 114 height 21
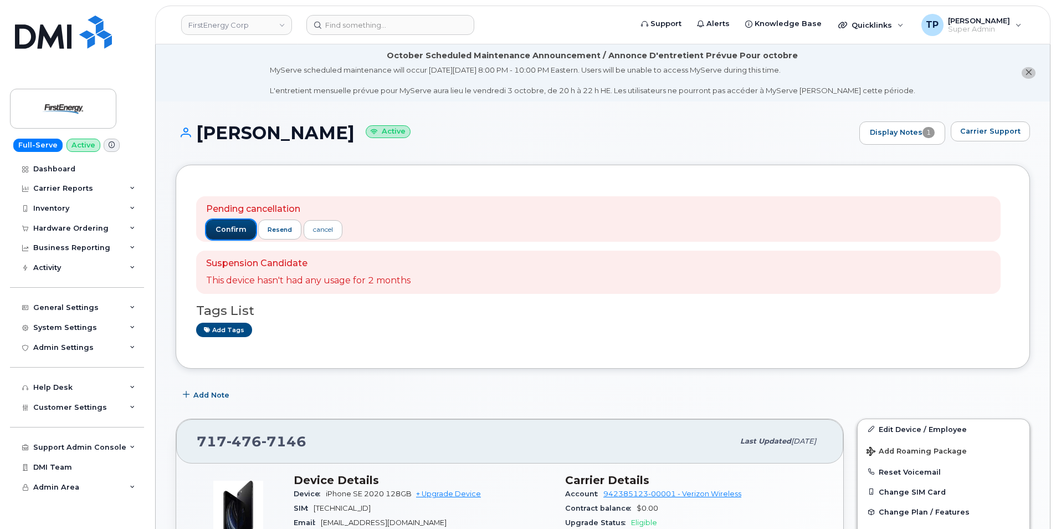
click at [246, 229] on button "confirm" at bounding box center [231, 229] width 50 height 20
click at [223, 225] on span "confirm" at bounding box center [231, 229] width 31 height 10
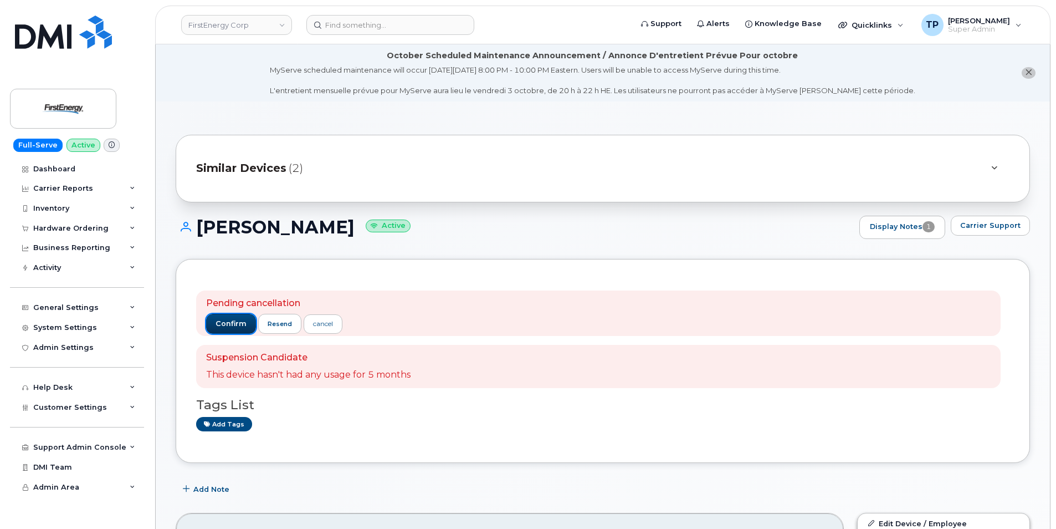
click at [233, 320] on span "confirm" at bounding box center [231, 324] width 31 height 10
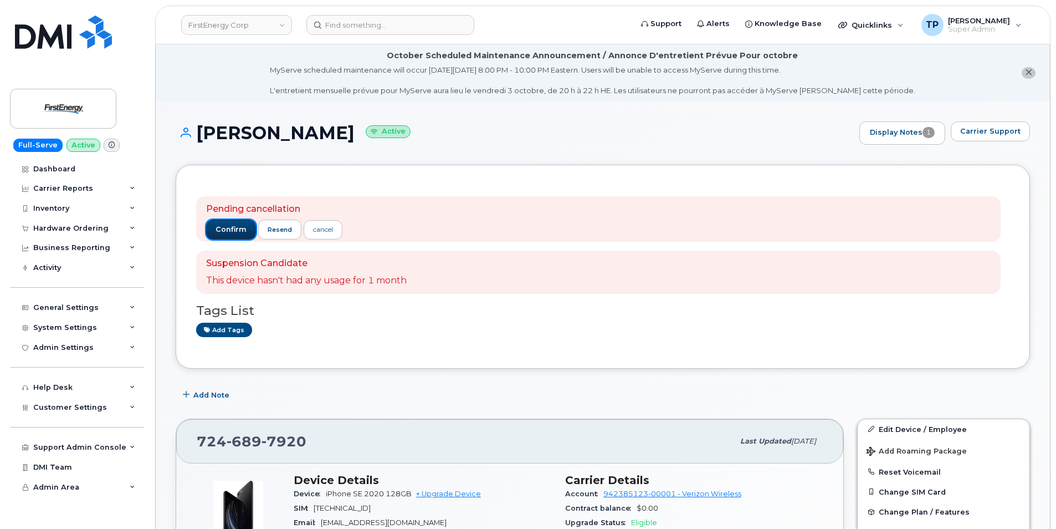
click at [227, 236] on button "confirm" at bounding box center [231, 229] width 50 height 20
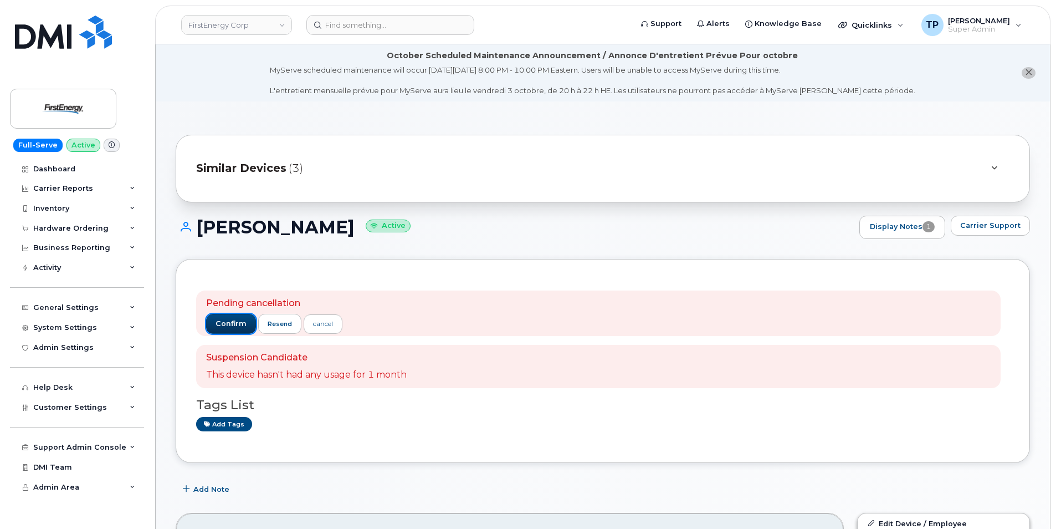
click at [238, 326] on span "confirm" at bounding box center [231, 324] width 31 height 10
click at [244, 323] on span "confirm" at bounding box center [231, 324] width 31 height 10
drag, startPoint x: 224, startPoint y: 323, endPoint x: 236, endPoint y: 320, distance: 11.6
click at [224, 323] on span "confirm" at bounding box center [231, 324] width 31 height 10
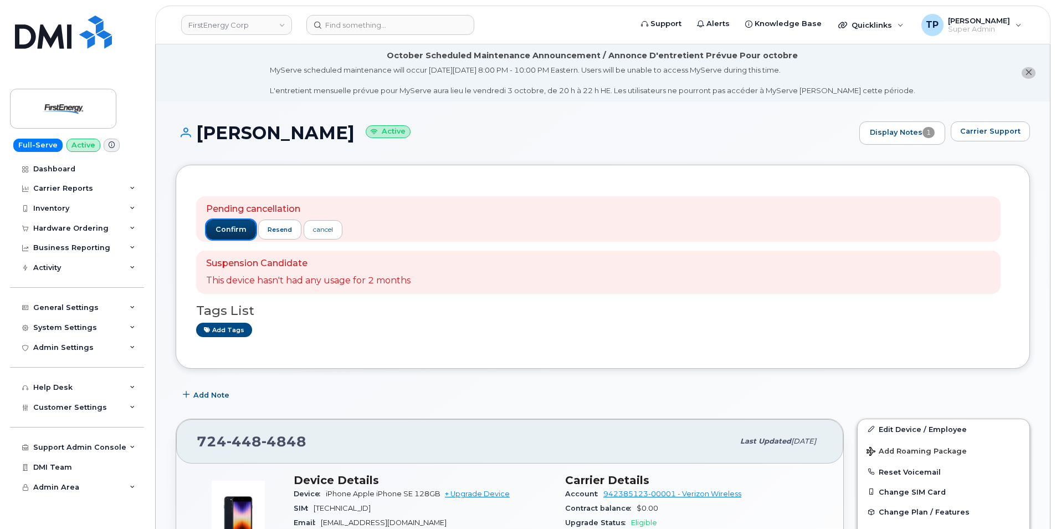
click at [227, 232] on span "confirm" at bounding box center [231, 229] width 31 height 10
click at [222, 229] on span "confirm" at bounding box center [231, 229] width 31 height 10
click at [229, 229] on span "confirm" at bounding box center [231, 229] width 31 height 10
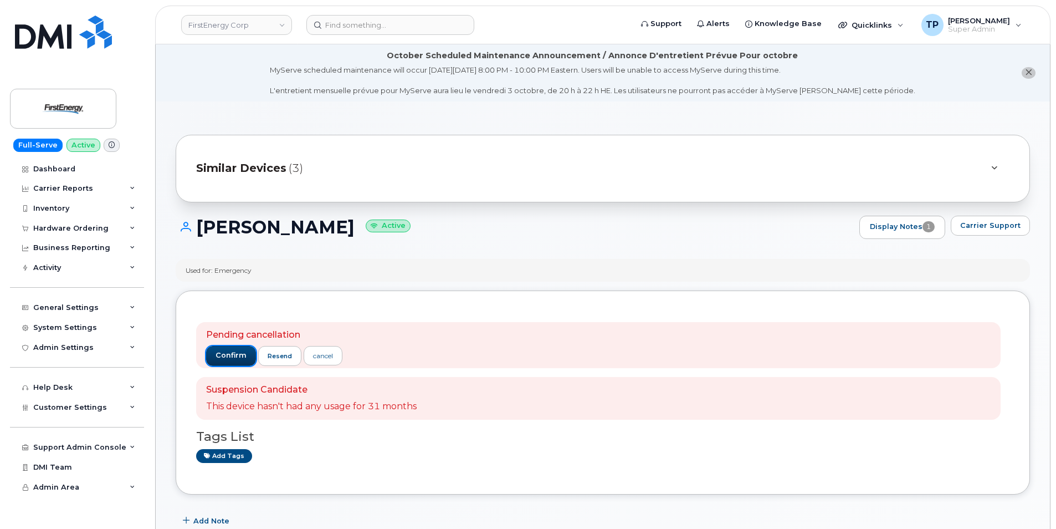
click at [234, 359] on span "confirm" at bounding box center [231, 355] width 31 height 10
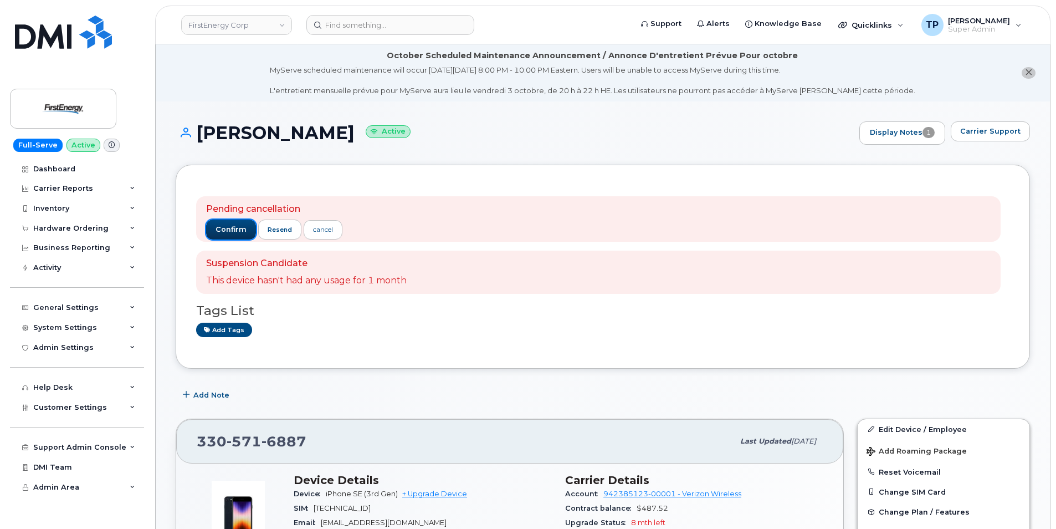
click at [231, 222] on button "confirm" at bounding box center [231, 229] width 50 height 20
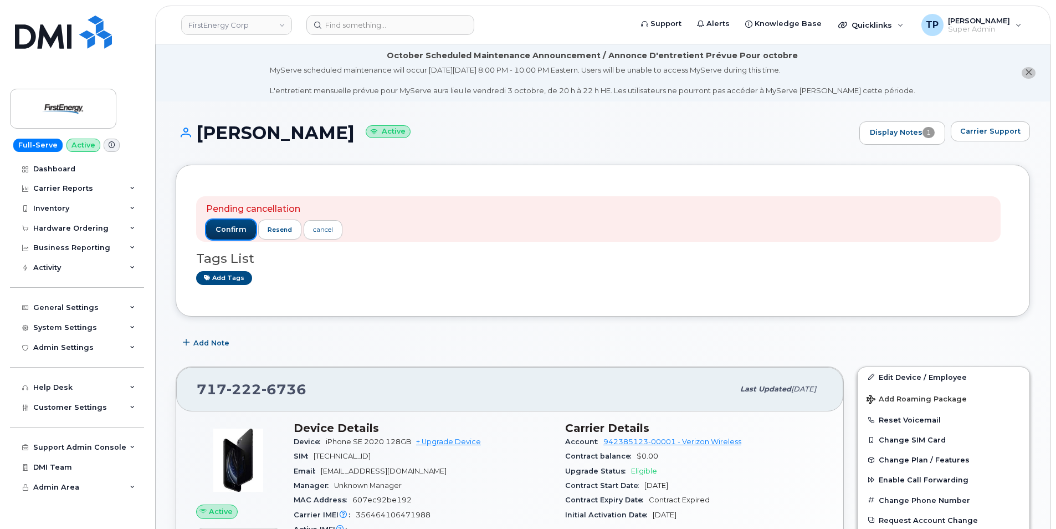
click at [227, 222] on button "confirm" at bounding box center [231, 229] width 50 height 20
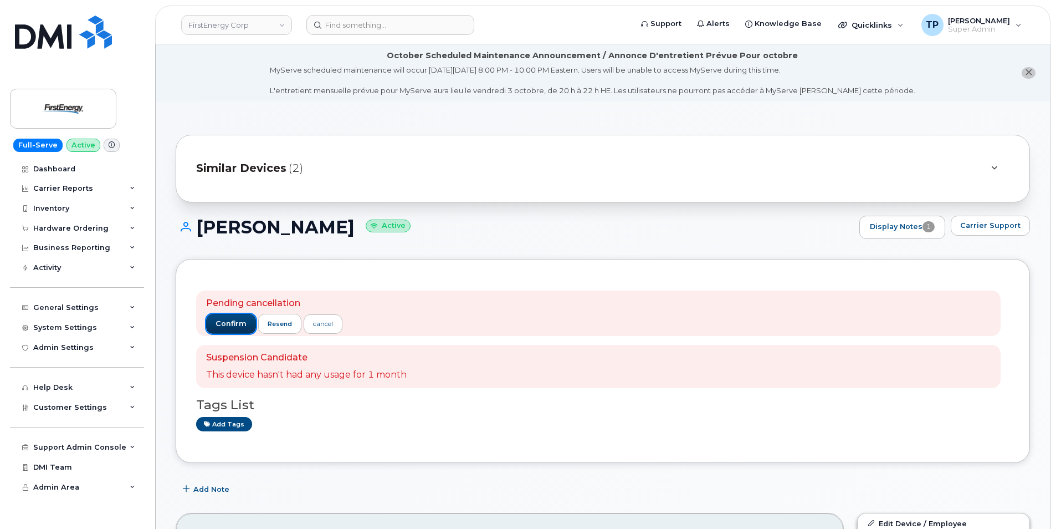
drag, startPoint x: 243, startPoint y: 324, endPoint x: 248, endPoint y: 320, distance: 6.8
click at [243, 324] on span "confirm" at bounding box center [231, 324] width 31 height 10
click at [220, 325] on span "confirm" at bounding box center [231, 324] width 31 height 10
click at [226, 318] on button "confirm" at bounding box center [231, 324] width 50 height 20
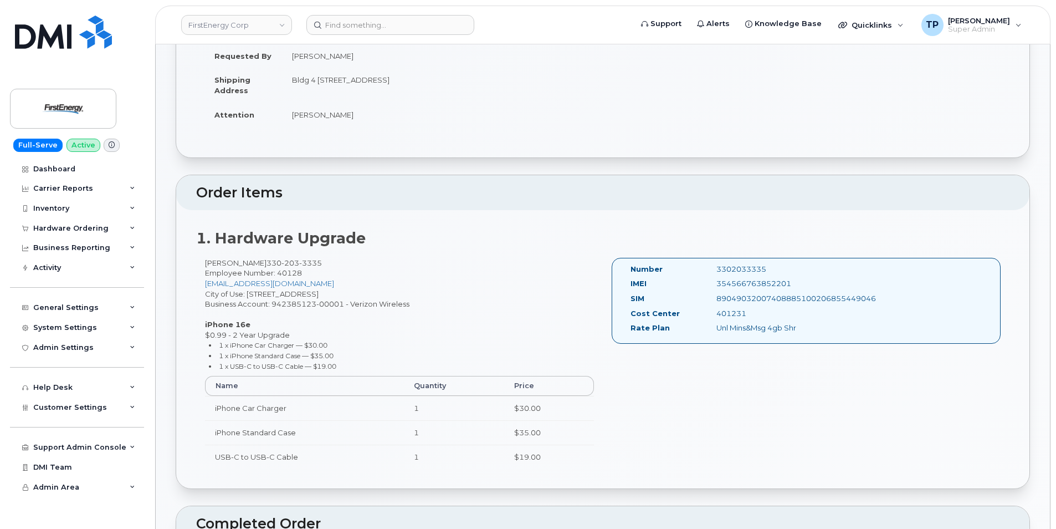
scroll to position [333, 0]
